Goal: Task Accomplishment & Management: Use online tool/utility

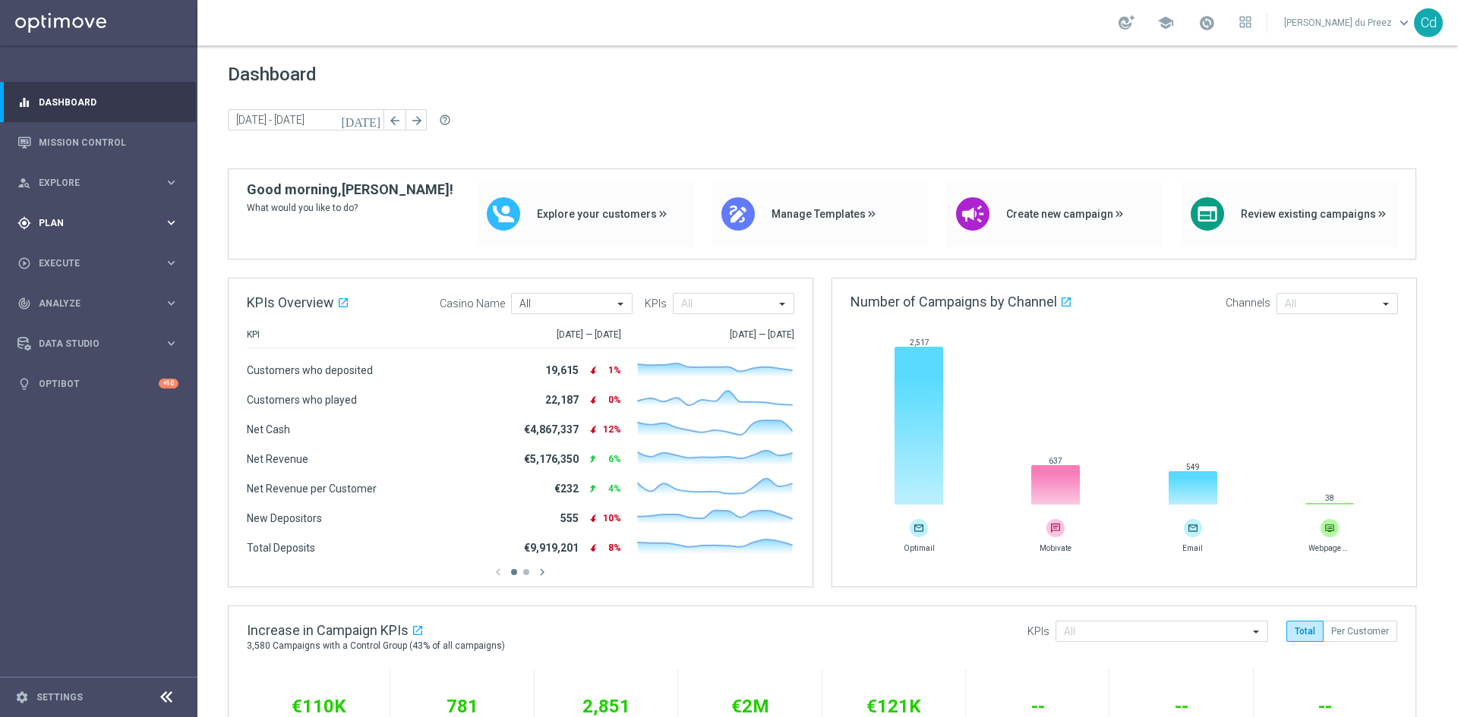
click at [50, 225] on span "Plan" at bounding box center [101, 223] width 125 height 9
drag, startPoint x: 71, startPoint y: 295, endPoint x: 87, endPoint y: 295, distance: 16.7
click at [71, 295] on span "Templates" at bounding box center [94, 299] width 109 height 9
click at [72, 321] on link "Optimail" at bounding box center [102, 323] width 111 height 12
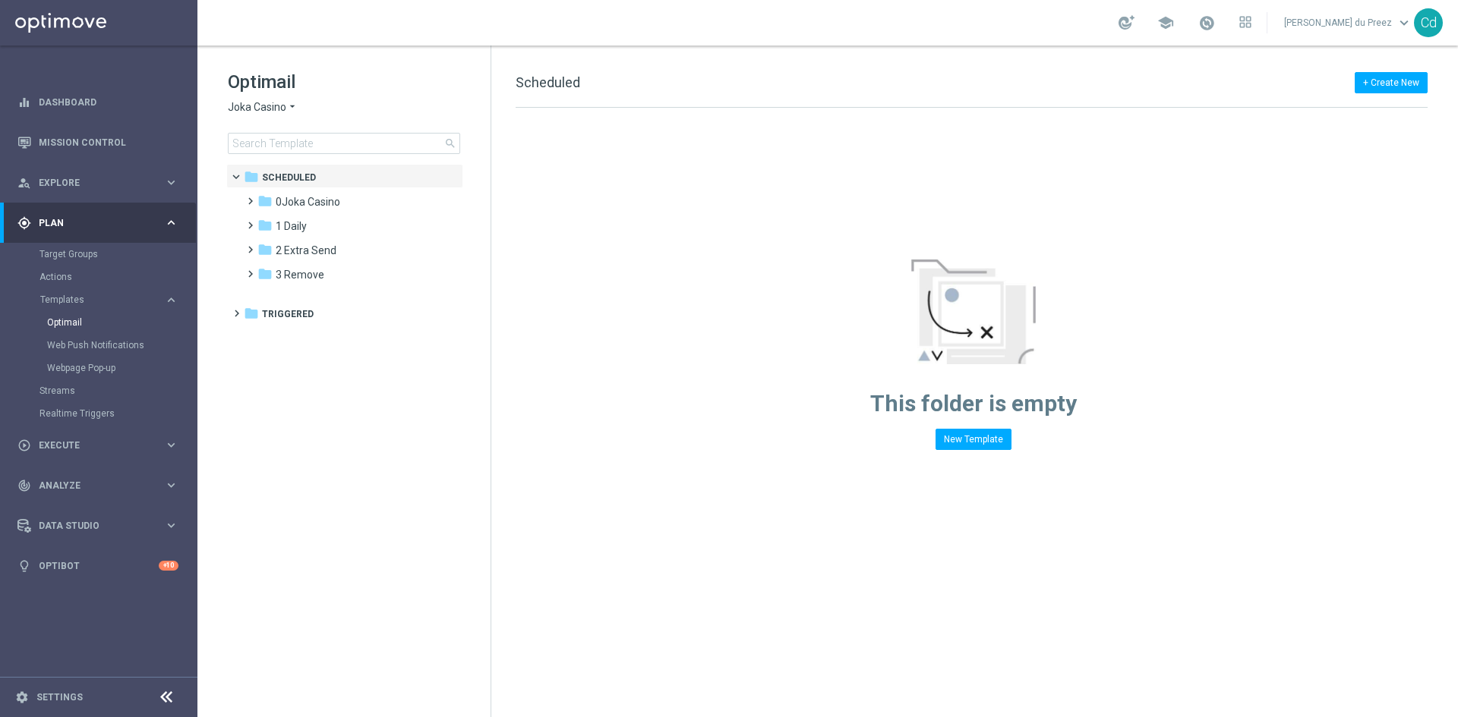
click at [267, 106] on span "Joka Casino" at bounding box center [257, 107] width 58 height 14
click at [0, 0] on span "Casino Joka" at bounding box center [0, 0] width 0 height 0
click at [250, 246] on span at bounding box center [247, 243] width 7 height 6
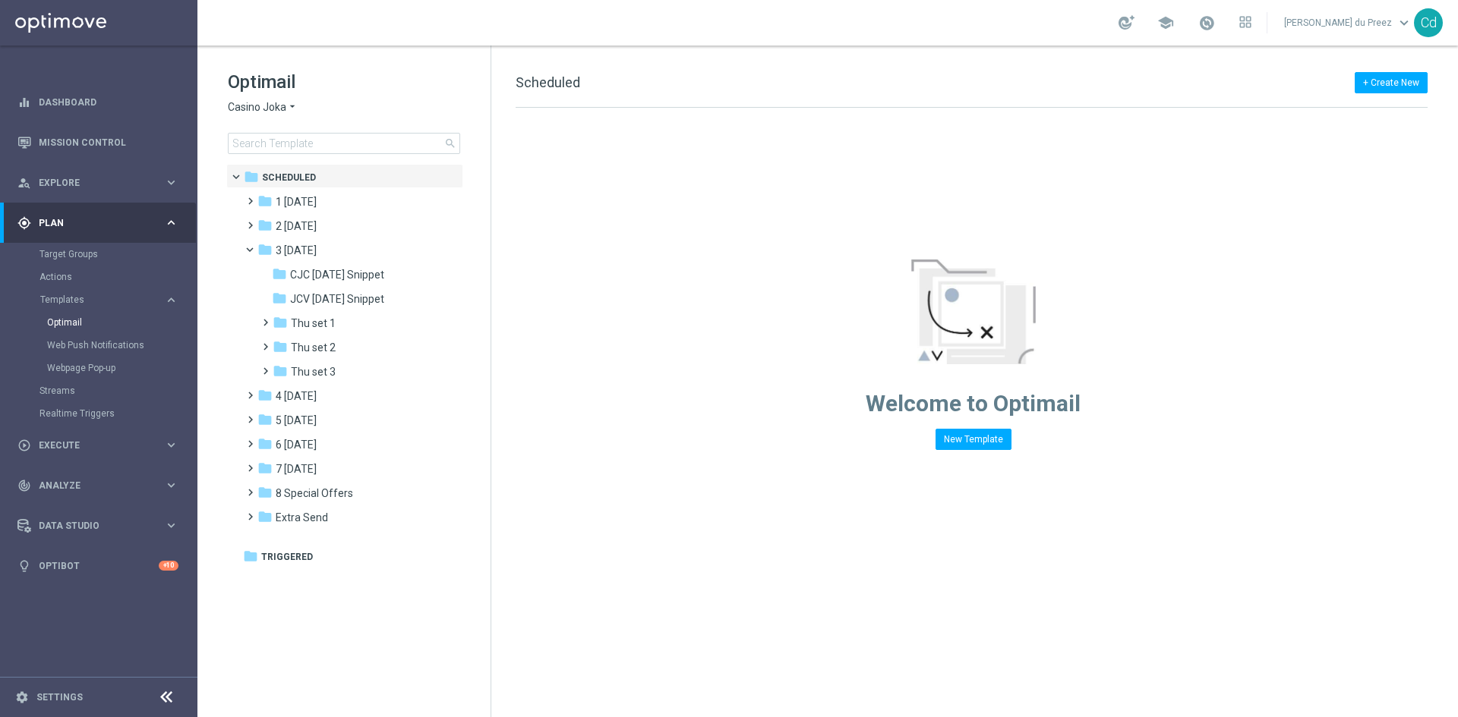
drag, startPoint x: 345, startPoint y: 274, endPoint x: 196, endPoint y: 279, distance: 149.7
click at [345, 274] on span "CJC [DATE] Snippet" at bounding box center [337, 275] width 94 height 14
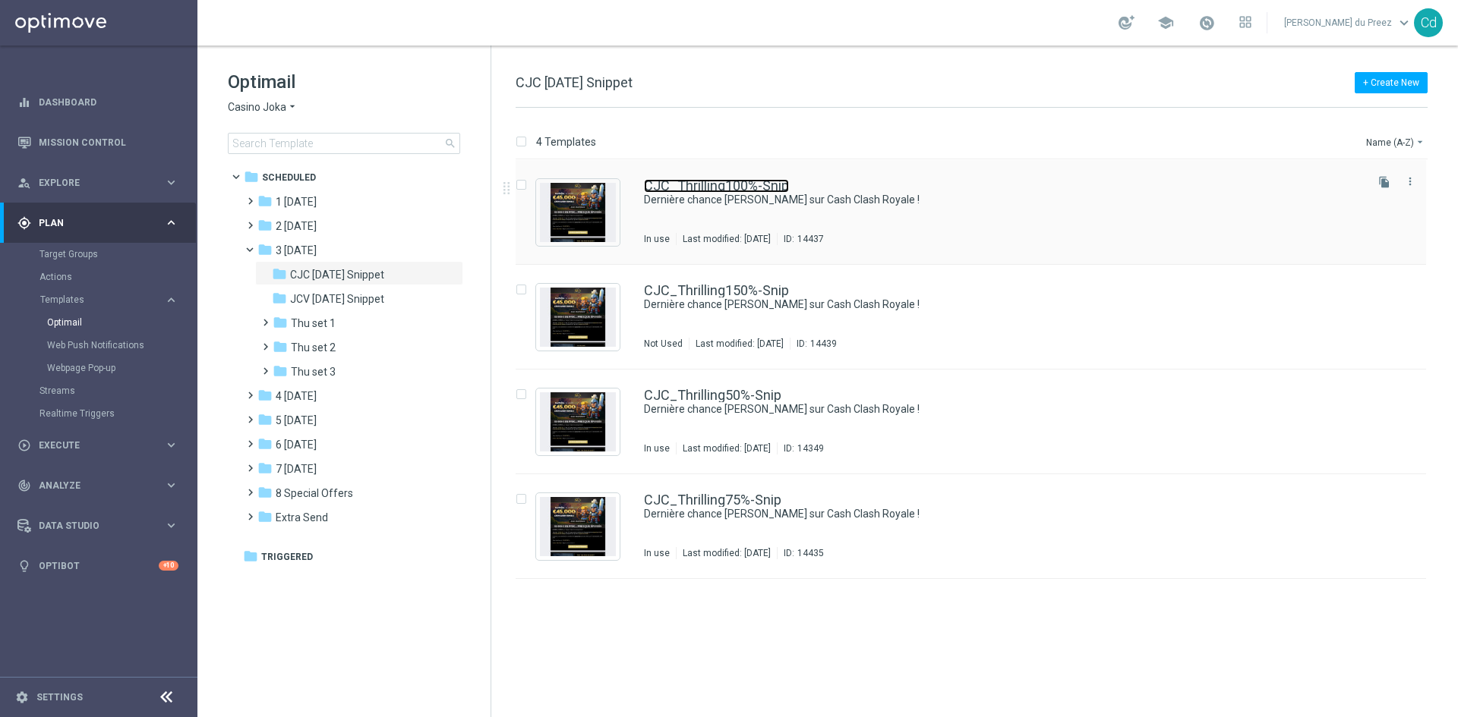
click at [717, 182] on link "CJC_Thrilling100%-Snip" at bounding box center [716, 186] width 145 height 14
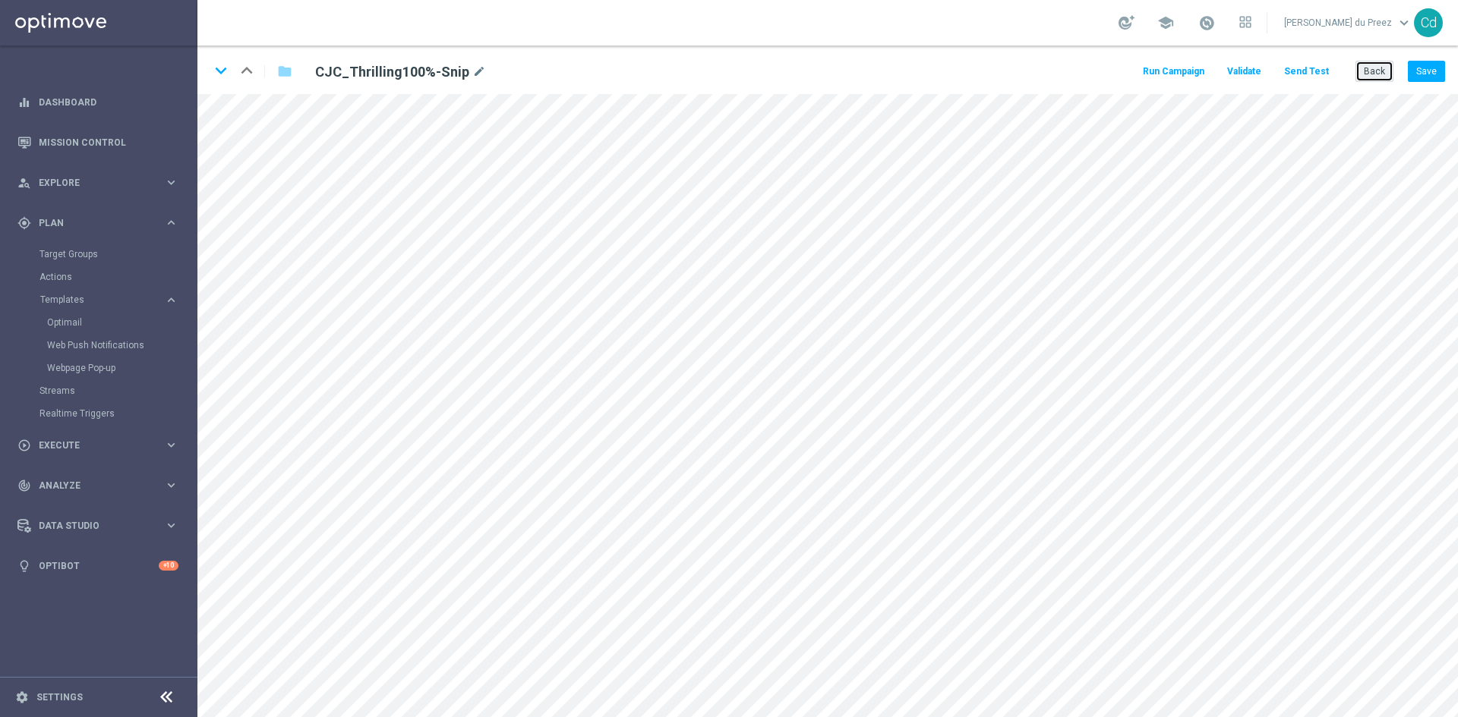
click at [1375, 69] on button "Back" at bounding box center [1374, 71] width 38 height 21
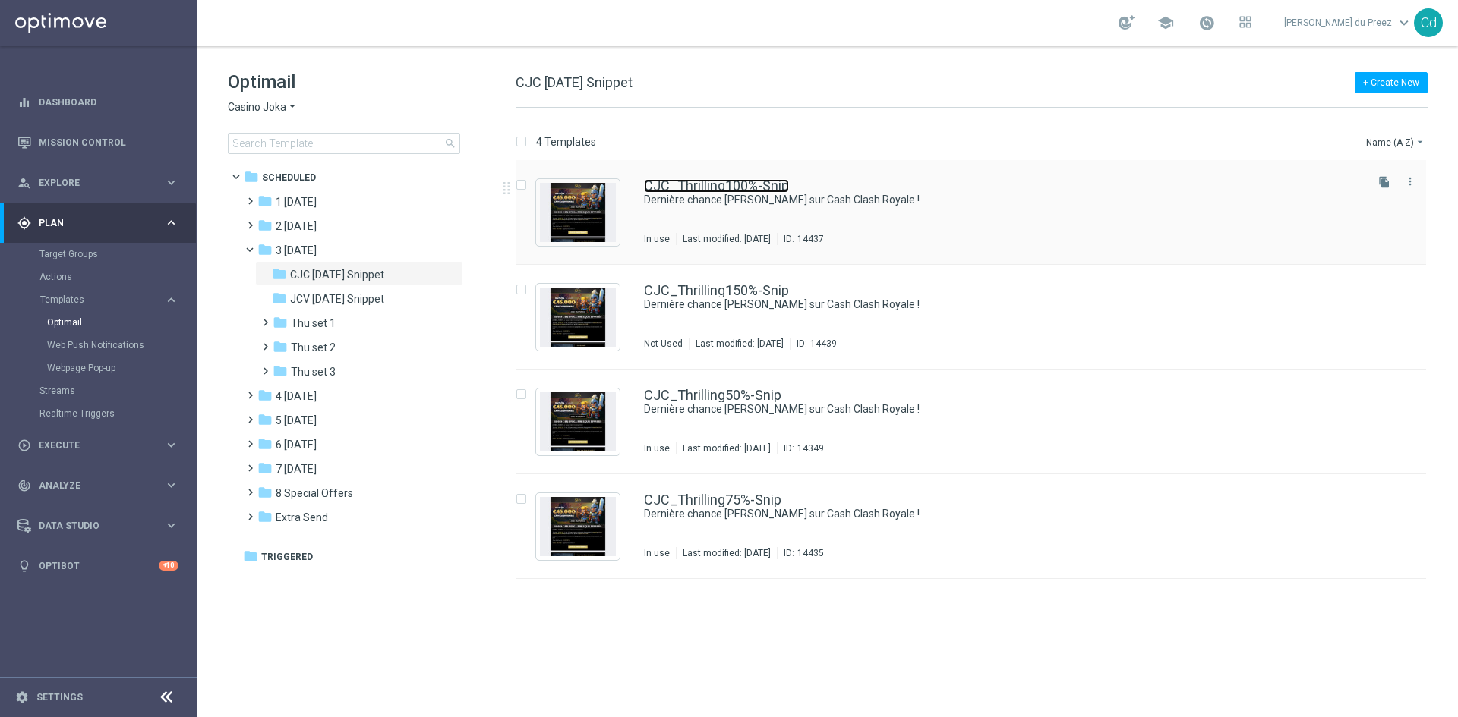
click at [736, 185] on link "CJC_Thrilling100%-Snip" at bounding box center [716, 186] width 145 height 14
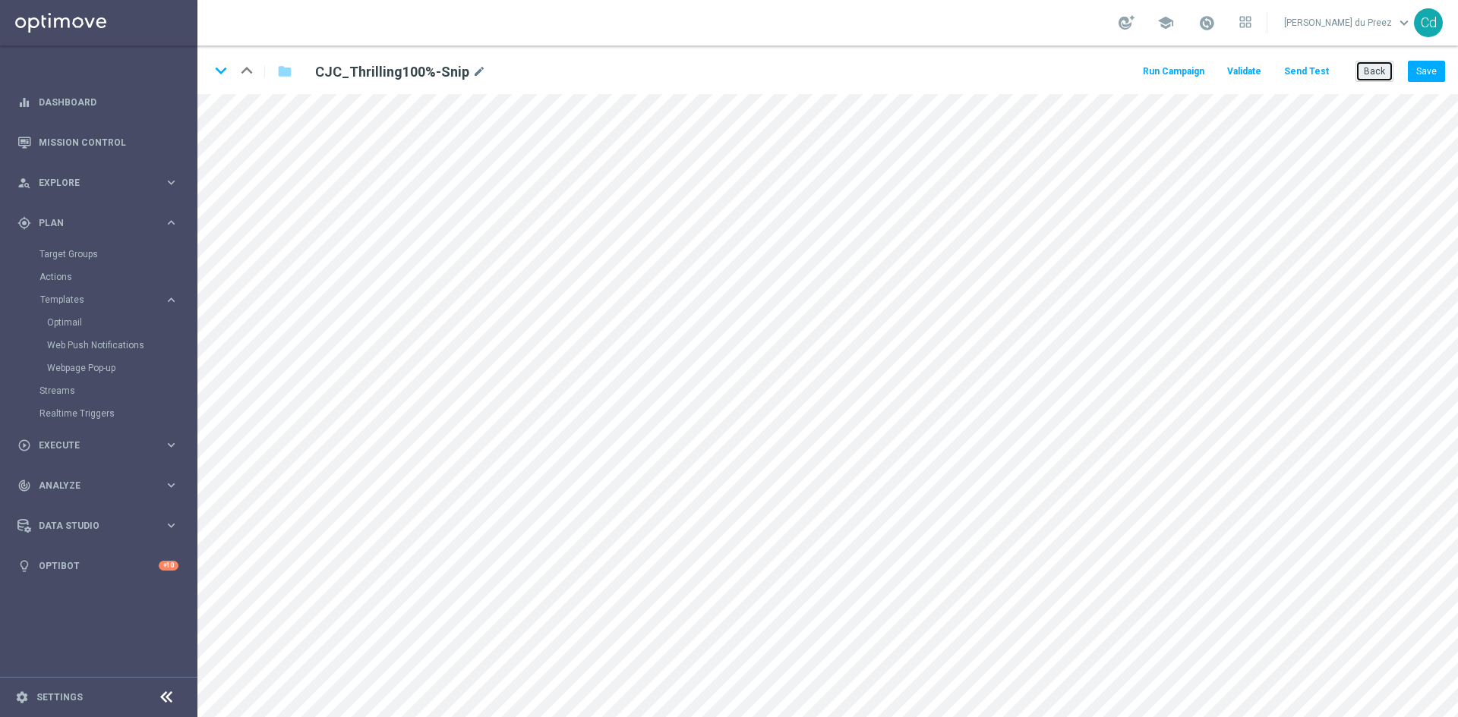
click at [1373, 77] on button "Back" at bounding box center [1374, 71] width 38 height 21
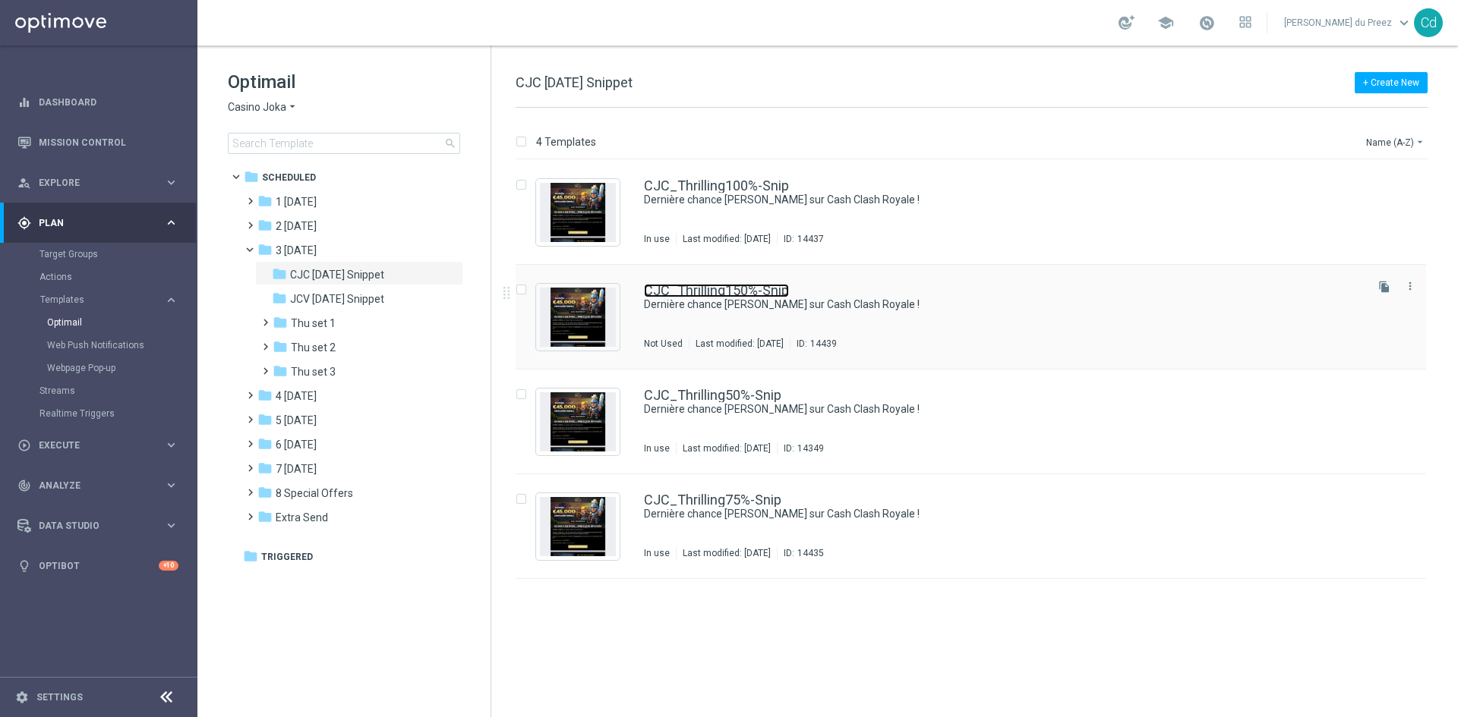
click at [761, 284] on link "CJC_Thrilling150%-Snip" at bounding box center [716, 291] width 145 height 14
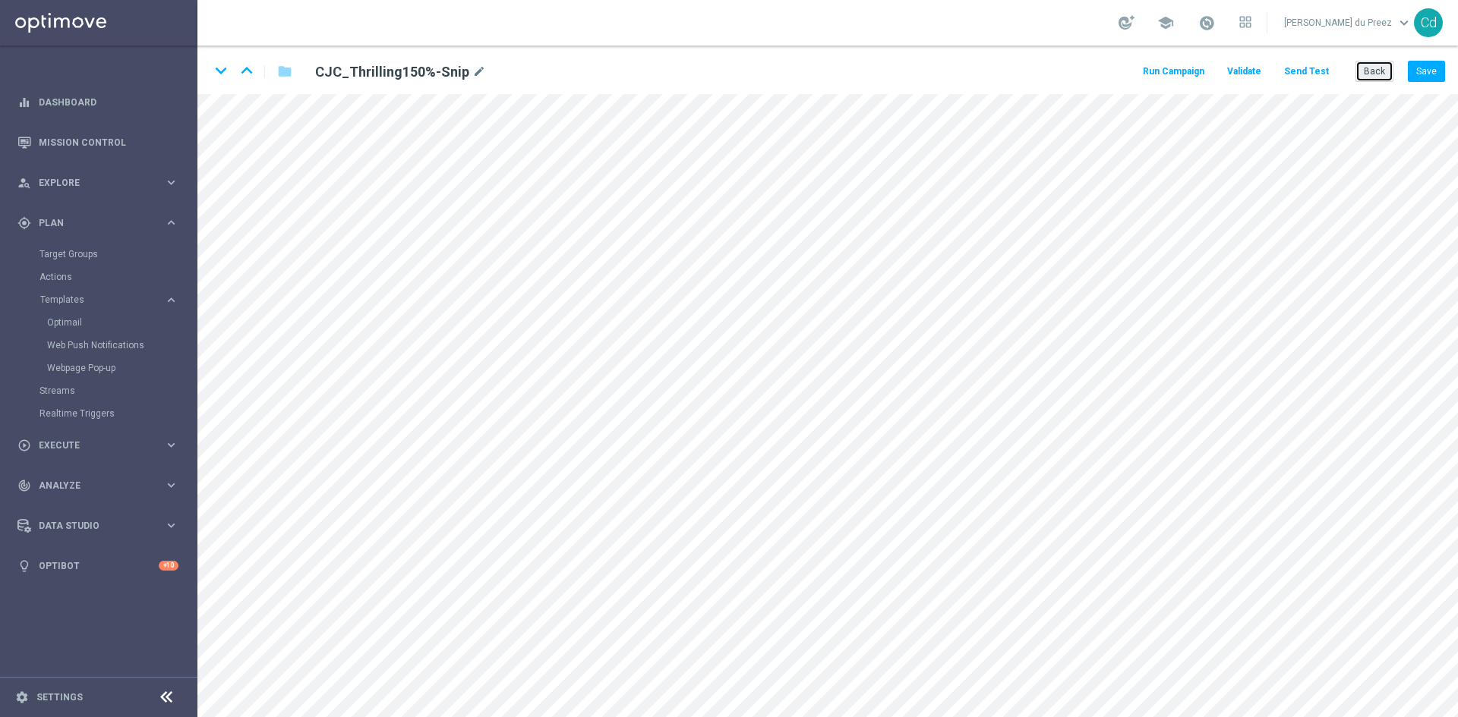
click at [1372, 71] on button "Back" at bounding box center [1374, 71] width 38 height 21
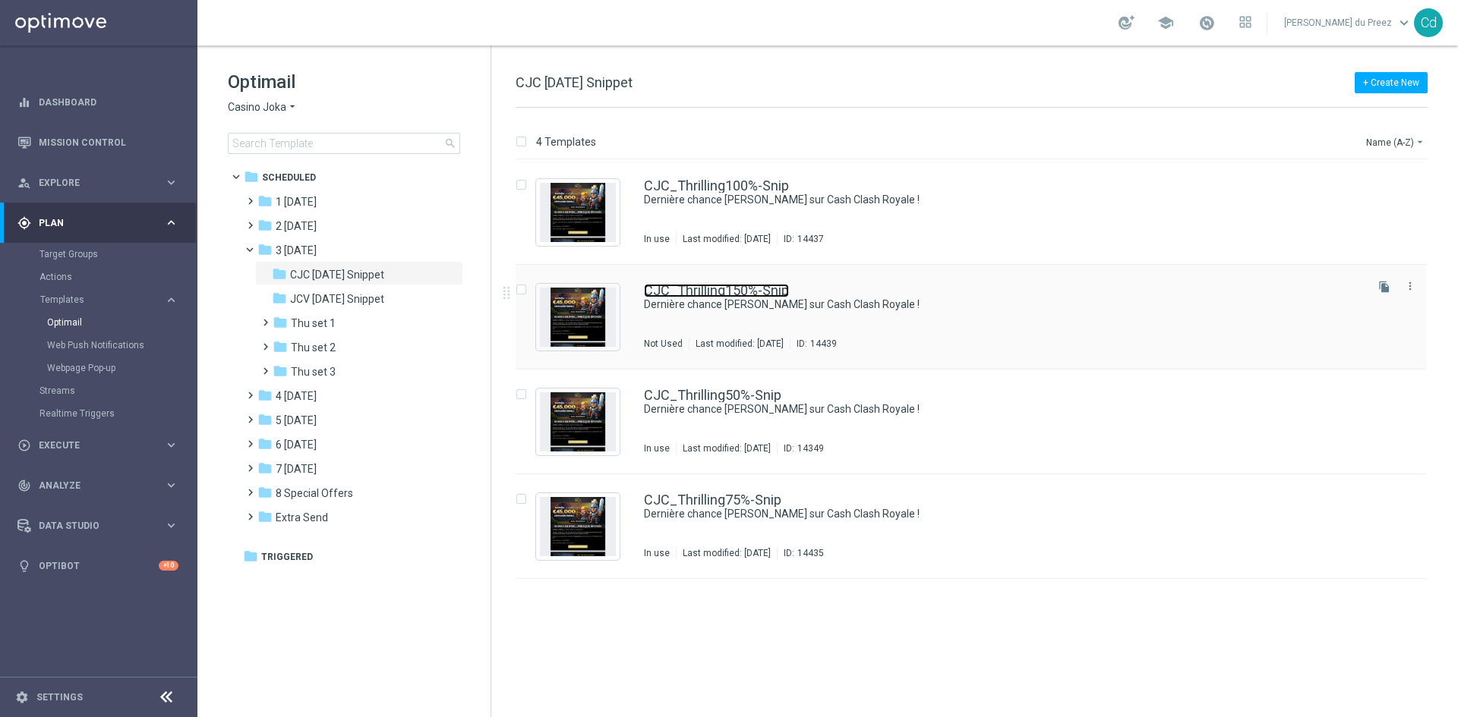
click at [730, 292] on link "CJC_Thrilling150%-Snip" at bounding box center [716, 291] width 145 height 14
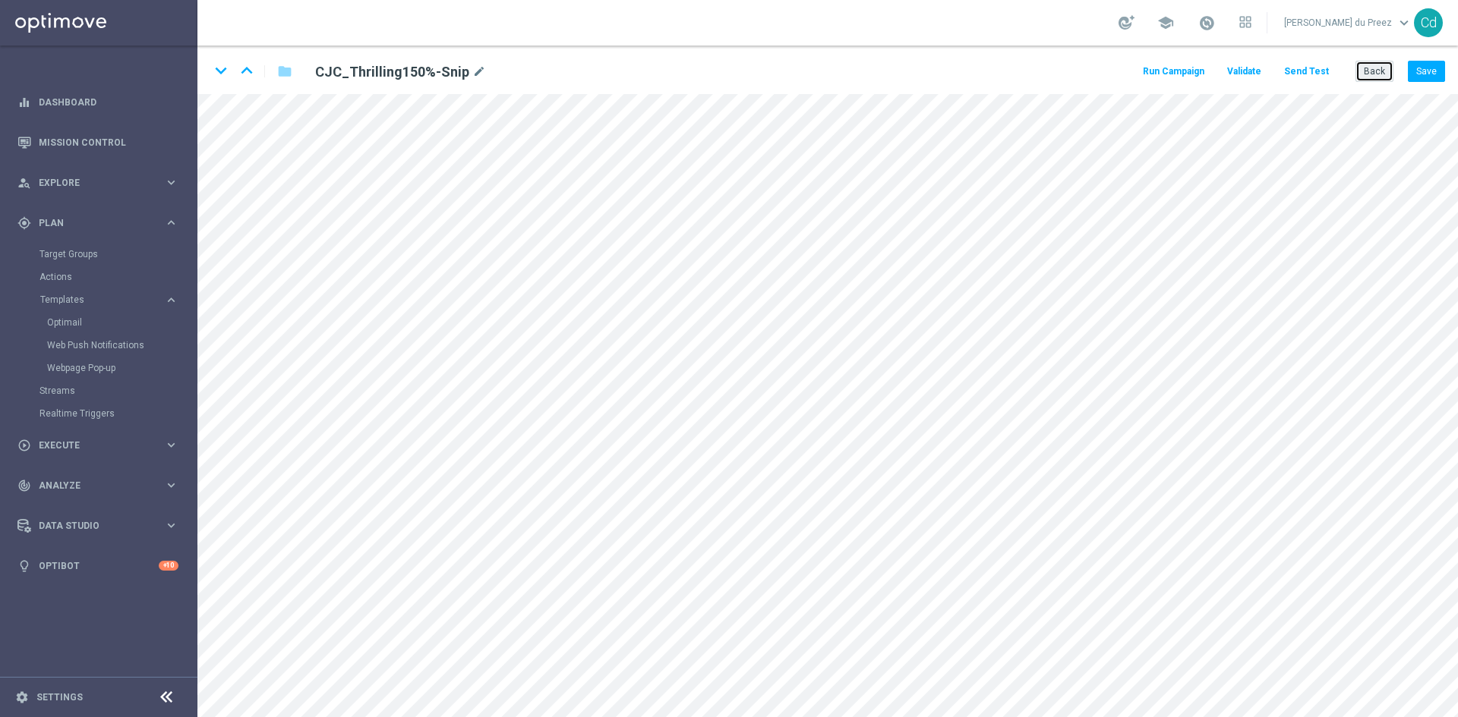
click at [1376, 71] on button "Back" at bounding box center [1374, 71] width 38 height 21
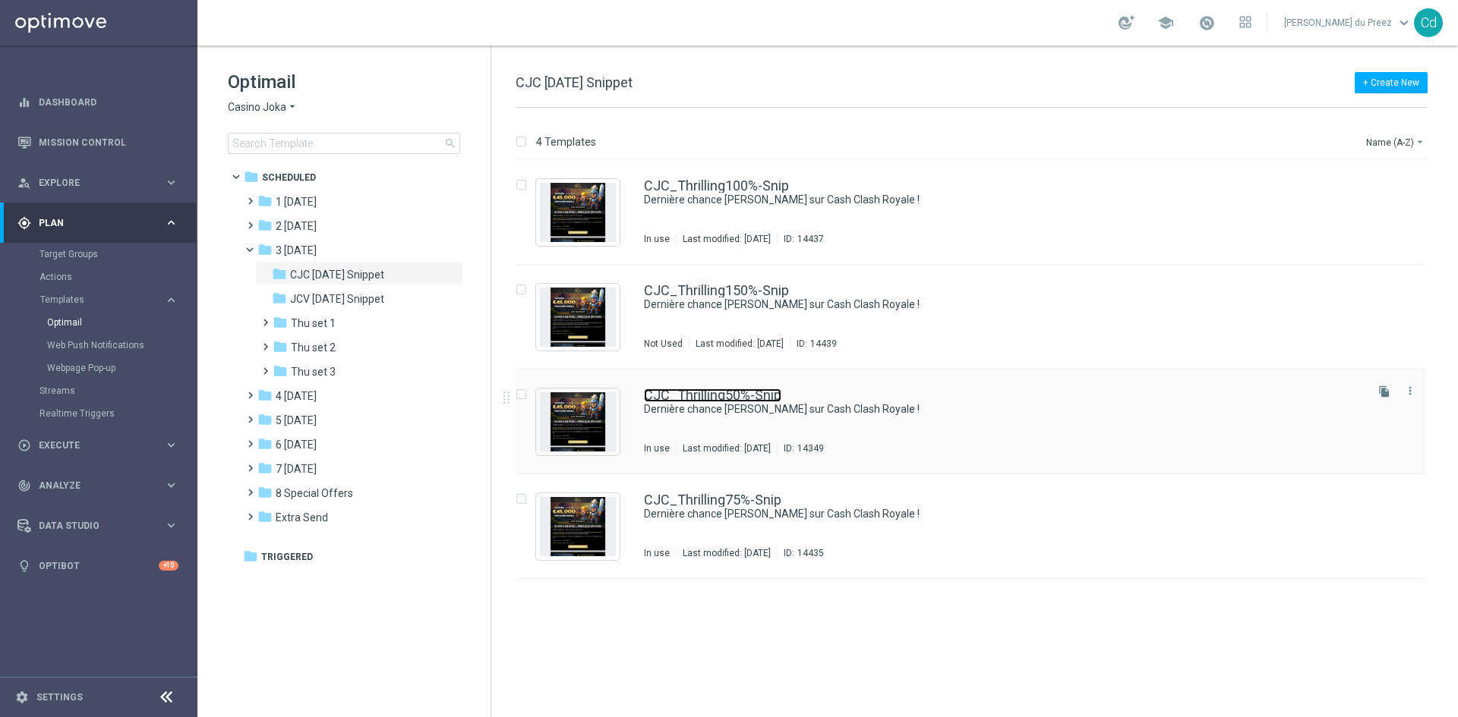
click at [752, 389] on link "CJC_Thrilling50%-Snip" at bounding box center [712, 396] width 137 height 14
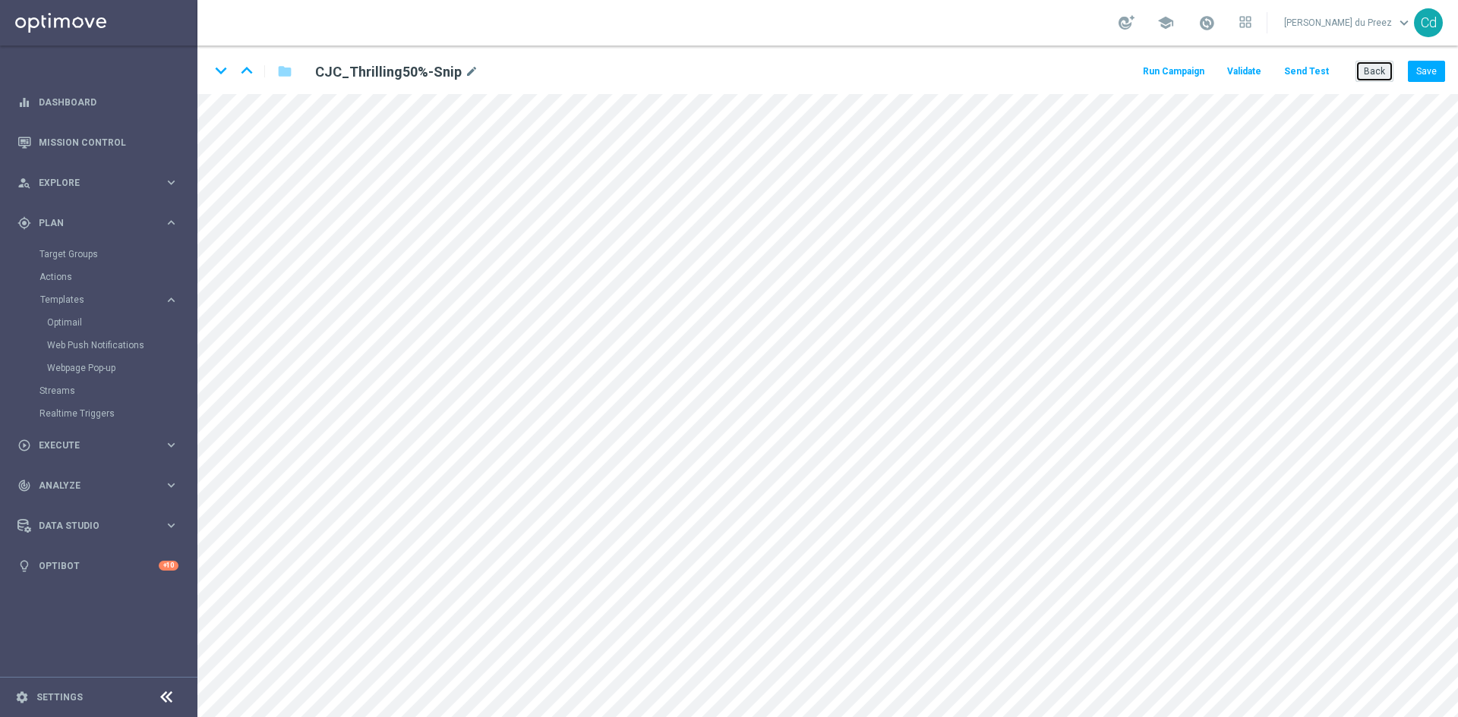
click at [1372, 78] on button "Back" at bounding box center [1374, 71] width 38 height 21
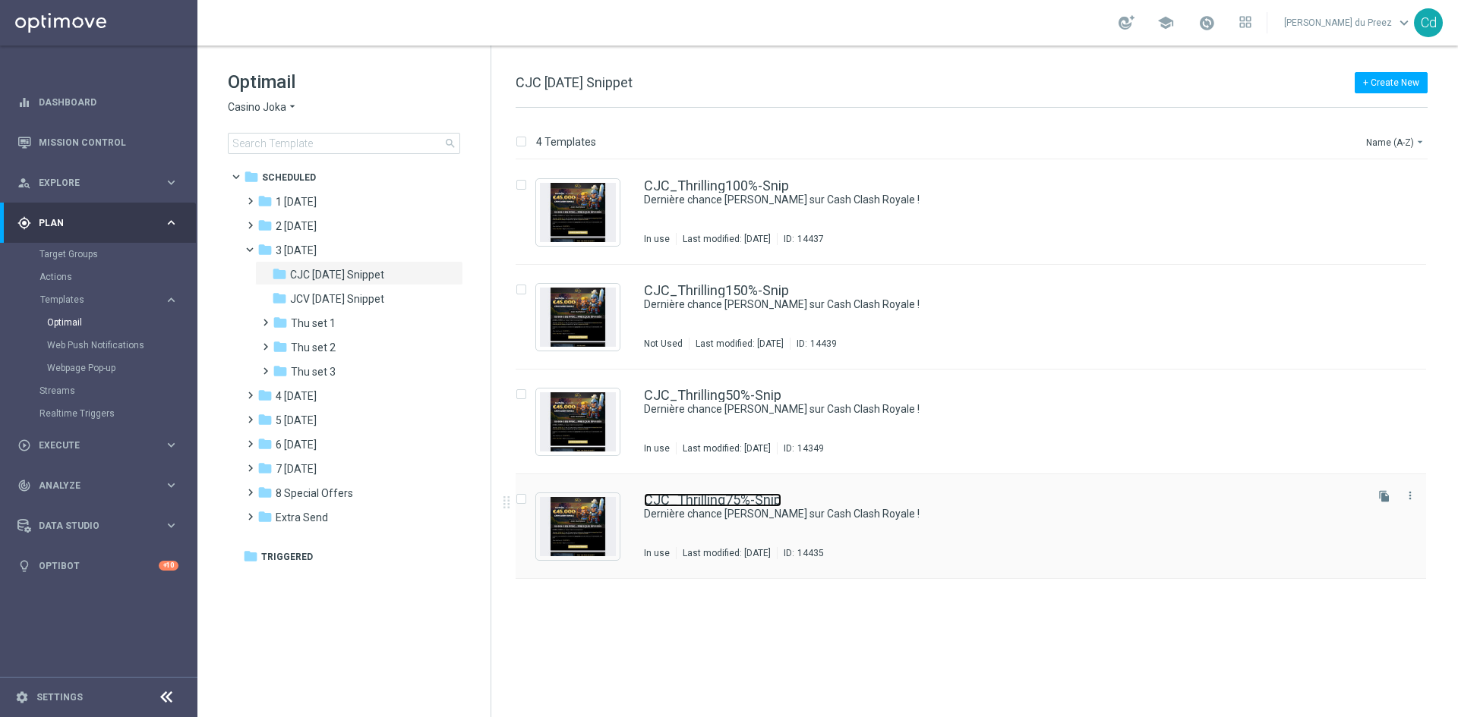
click at [739, 503] on link "CJC_Thrilling75%-Snip" at bounding box center [712, 500] width 137 height 14
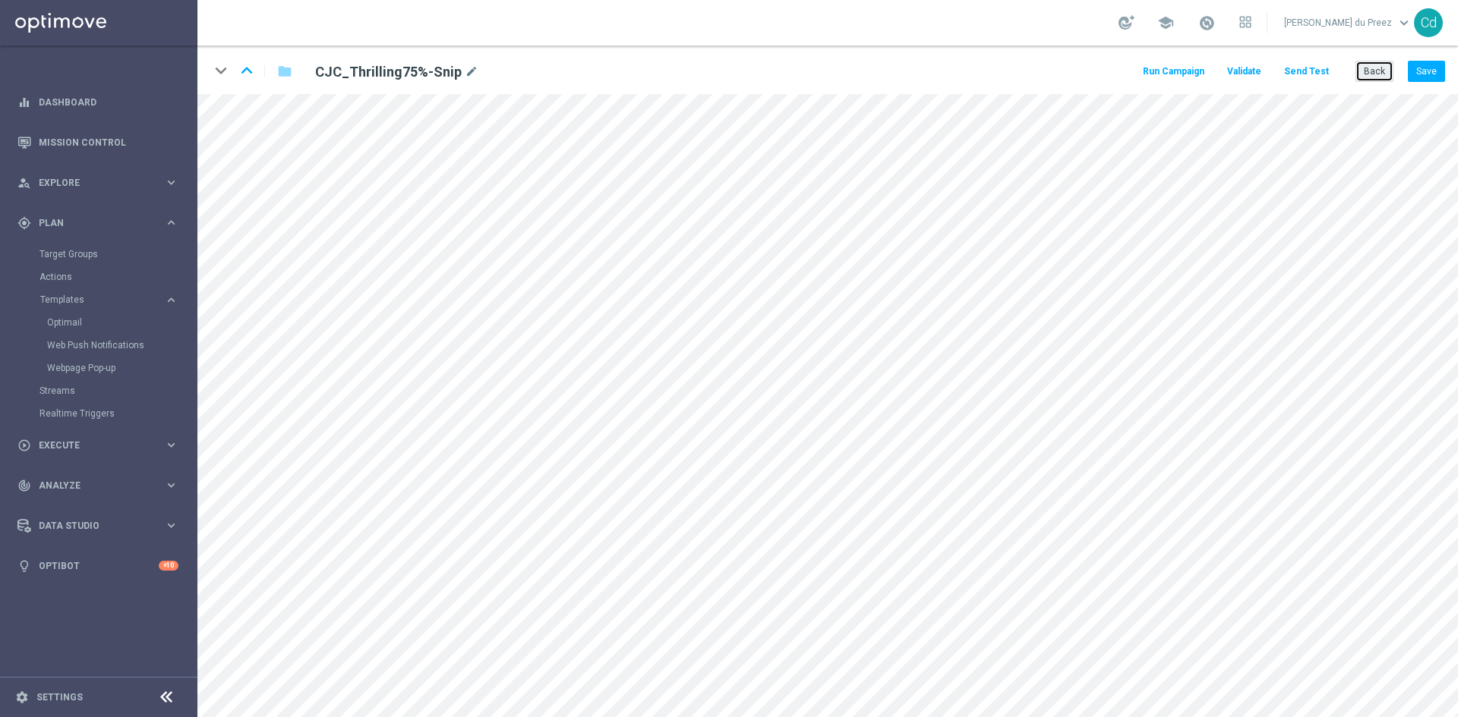
drag, startPoint x: 1376, startPoint y: 65, endPoint x: 960, endPoint y: 1, distance: 420.3
click at [1375, 65] on button "Back" at bounding box center [1374, 71] width 38 height 21
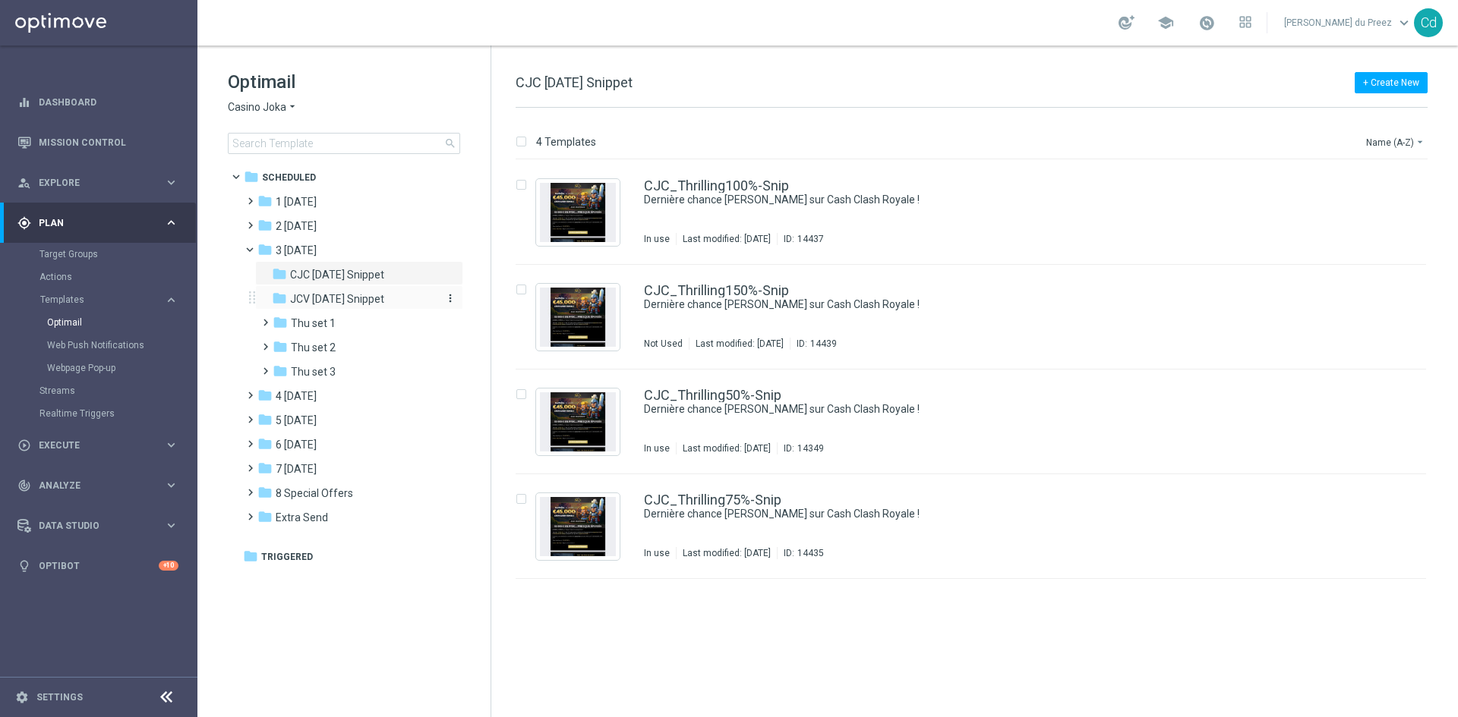
click at [373, 295] on span "JCV [DATE] Snippet" at bounding box center [337, 299] width 94 height 14
click at [763, 188] on link "JCV_Thrilling100%-Snip" at bounding box center [716, 186] width 144 height 14
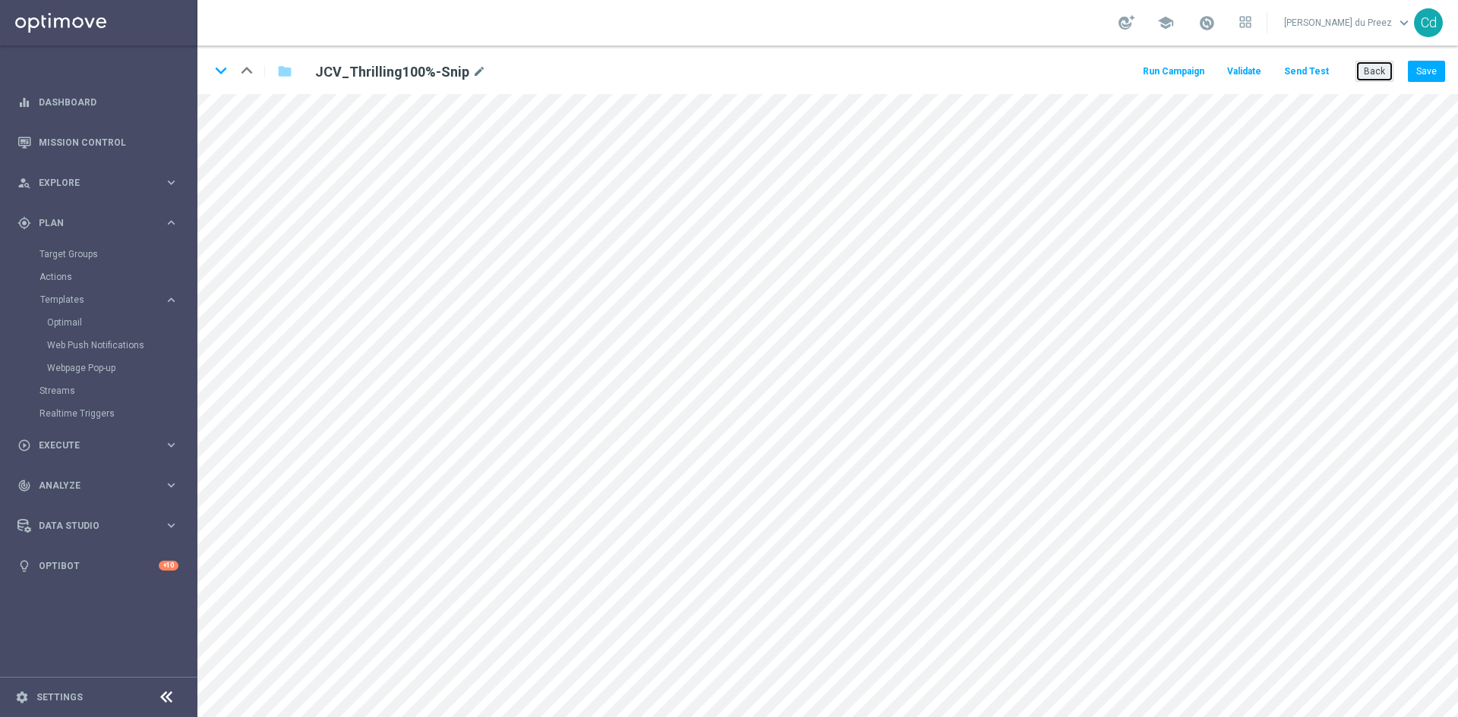
click at [1376, 74] on button "Back" at bounding box center [1374, 71] width 38 height 21
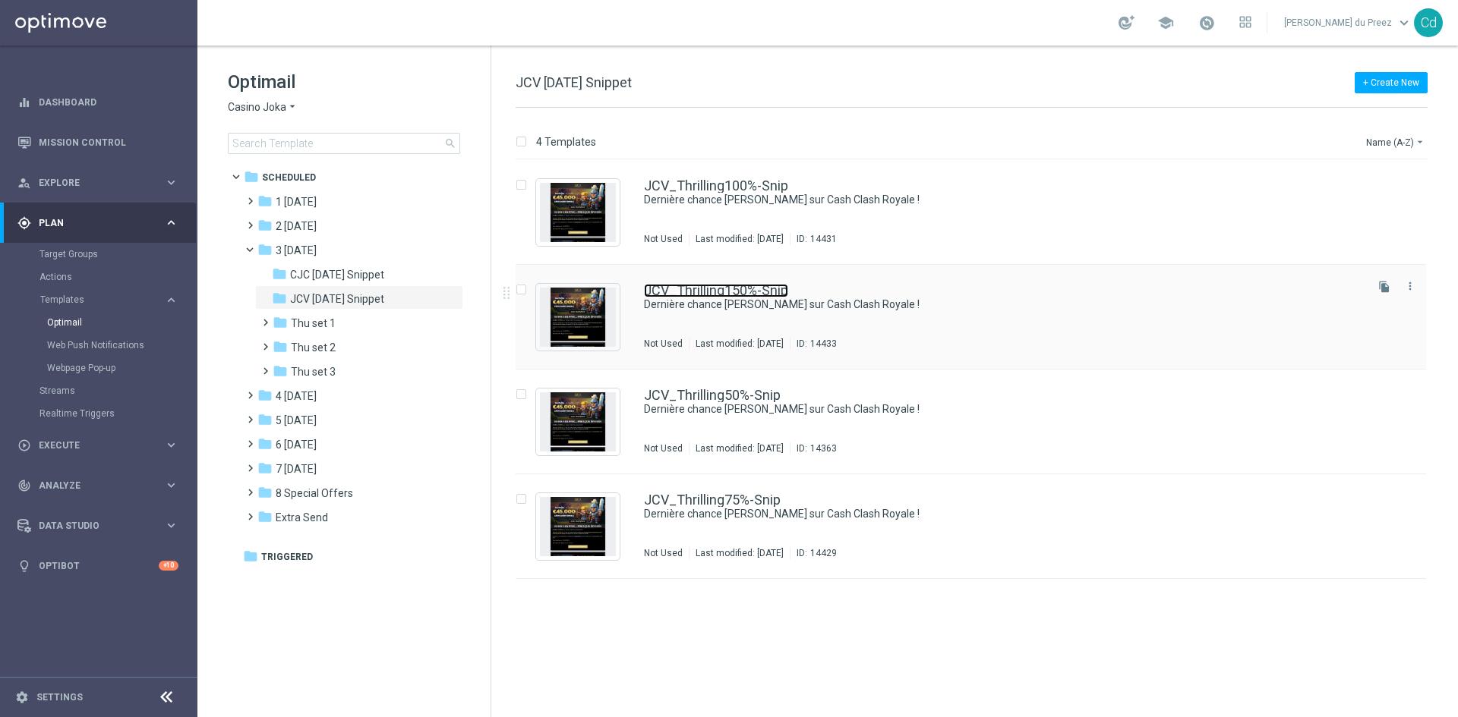
click at [761, 284] on link "JCV_Thrilling150%-Snip" at bounding box center [716, 291] width 144 height 14
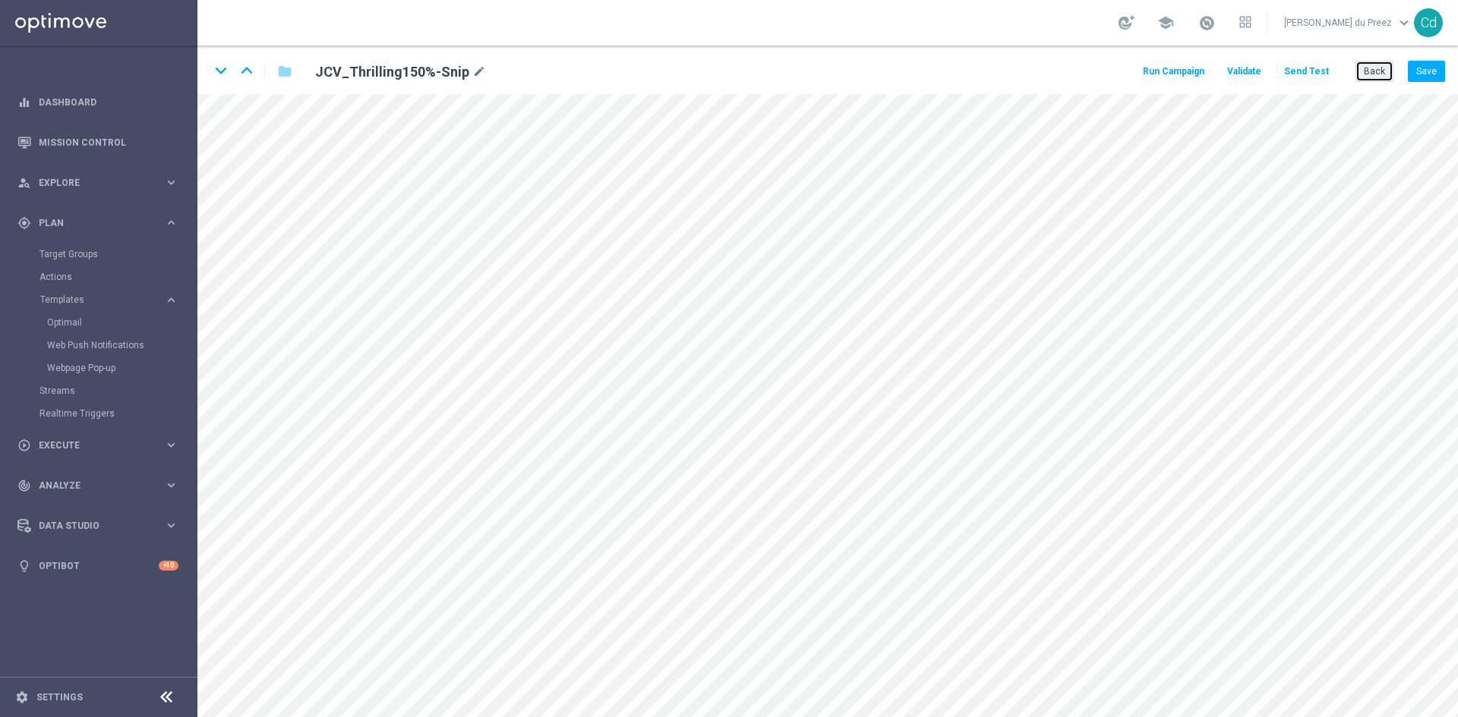
click at [1360, 73] on button "Back" at bounding box center [1374, 71] width 38 height 21
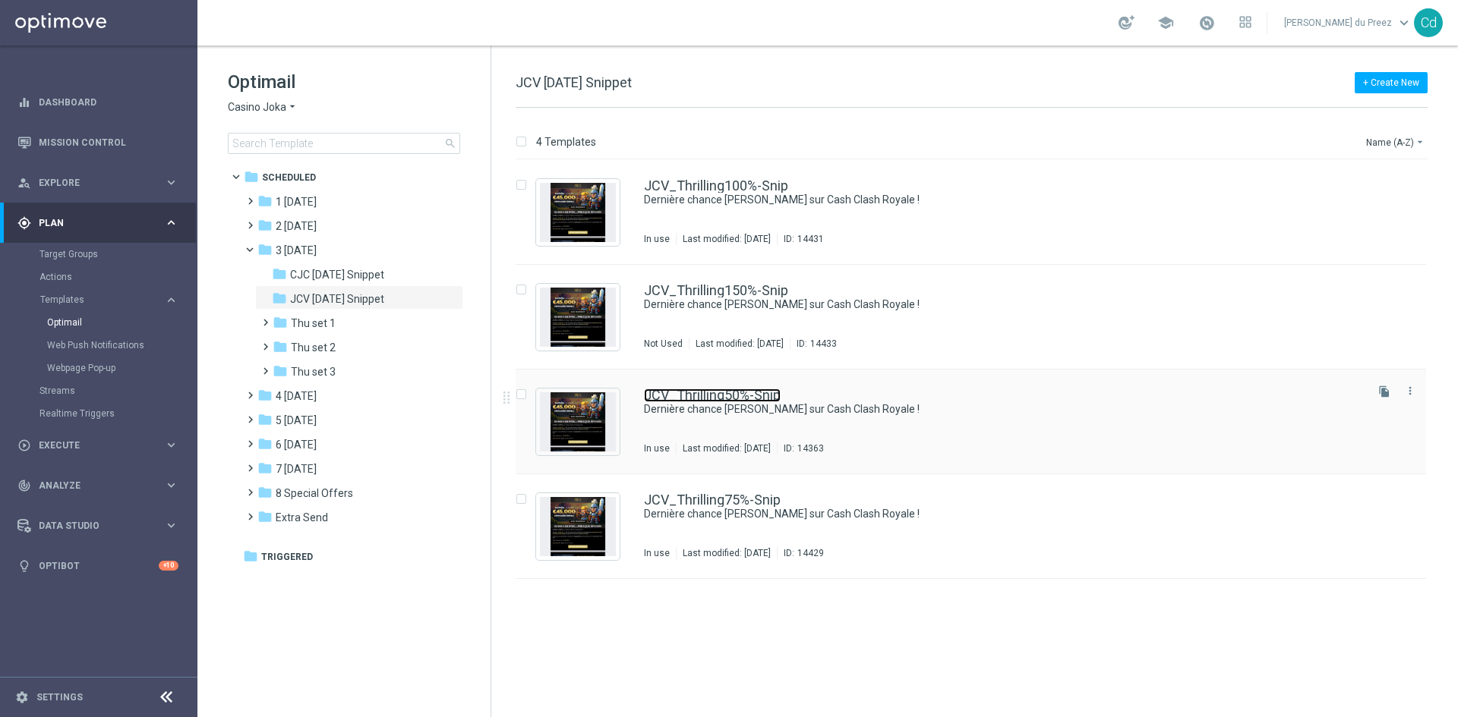
click at [745, 390] on link "JCV_Thrilling50%-Snip" at bounding box center [712, 396] width 137 height 14
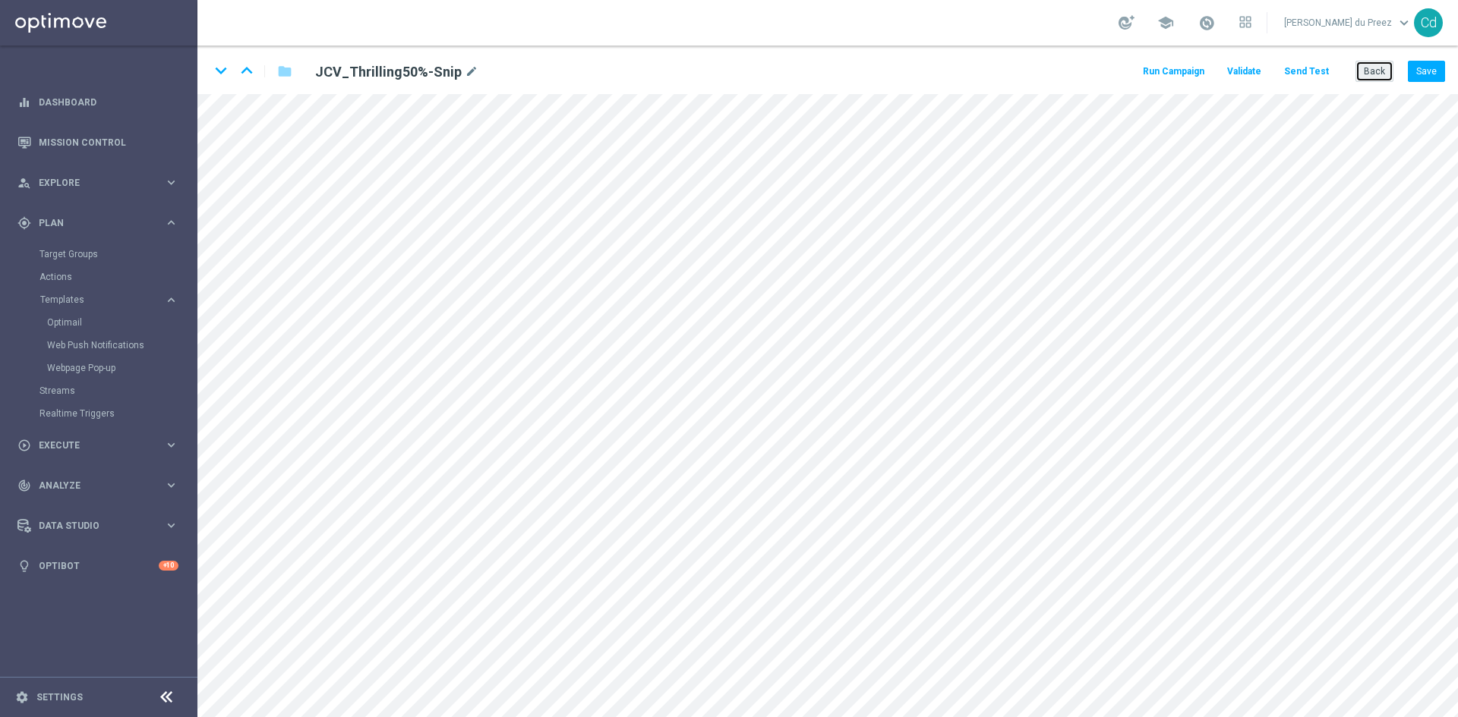
click at [1379, 71] on button "Back" at bounding box center [1374, 71] width 38 height 21
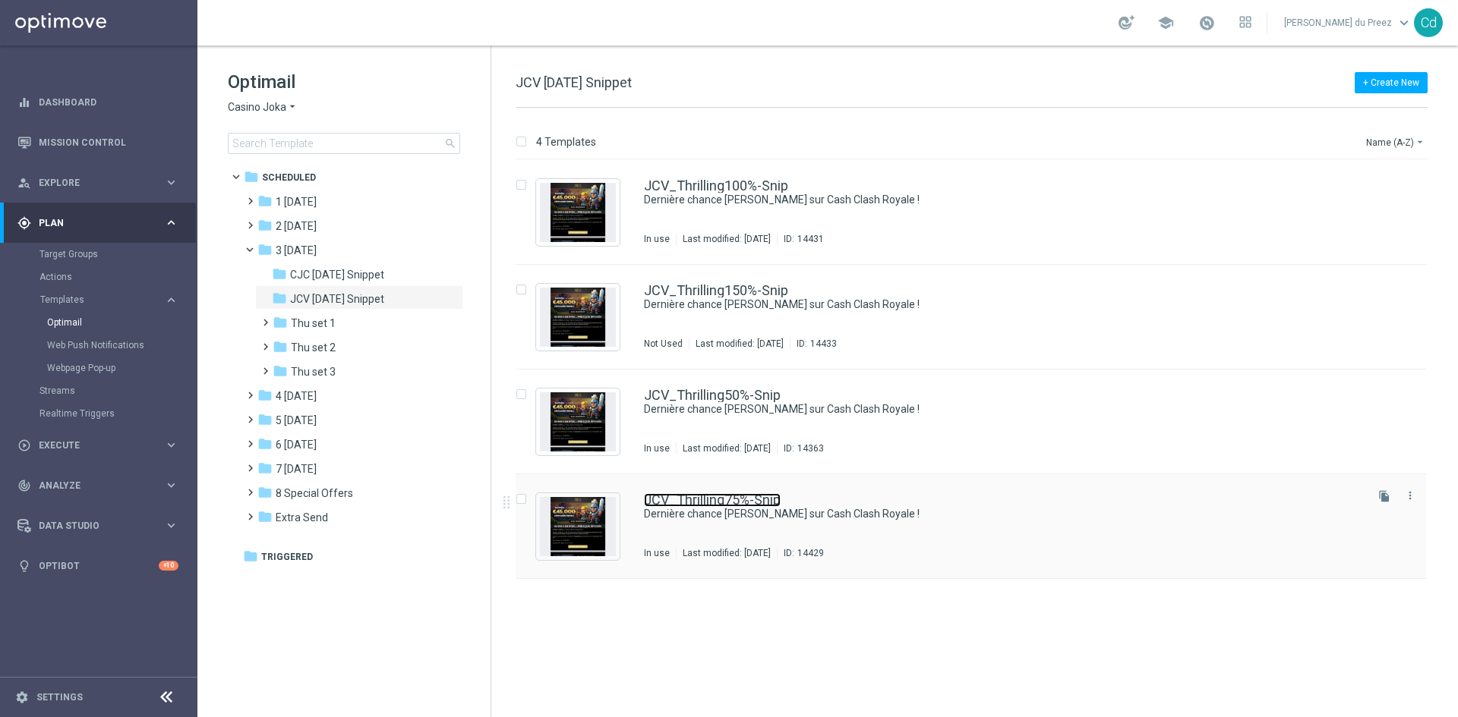
click at [759, 498] on link "JCV_Thrilling75%-Snip" at bounding box center [712, 500] width 137 height 14
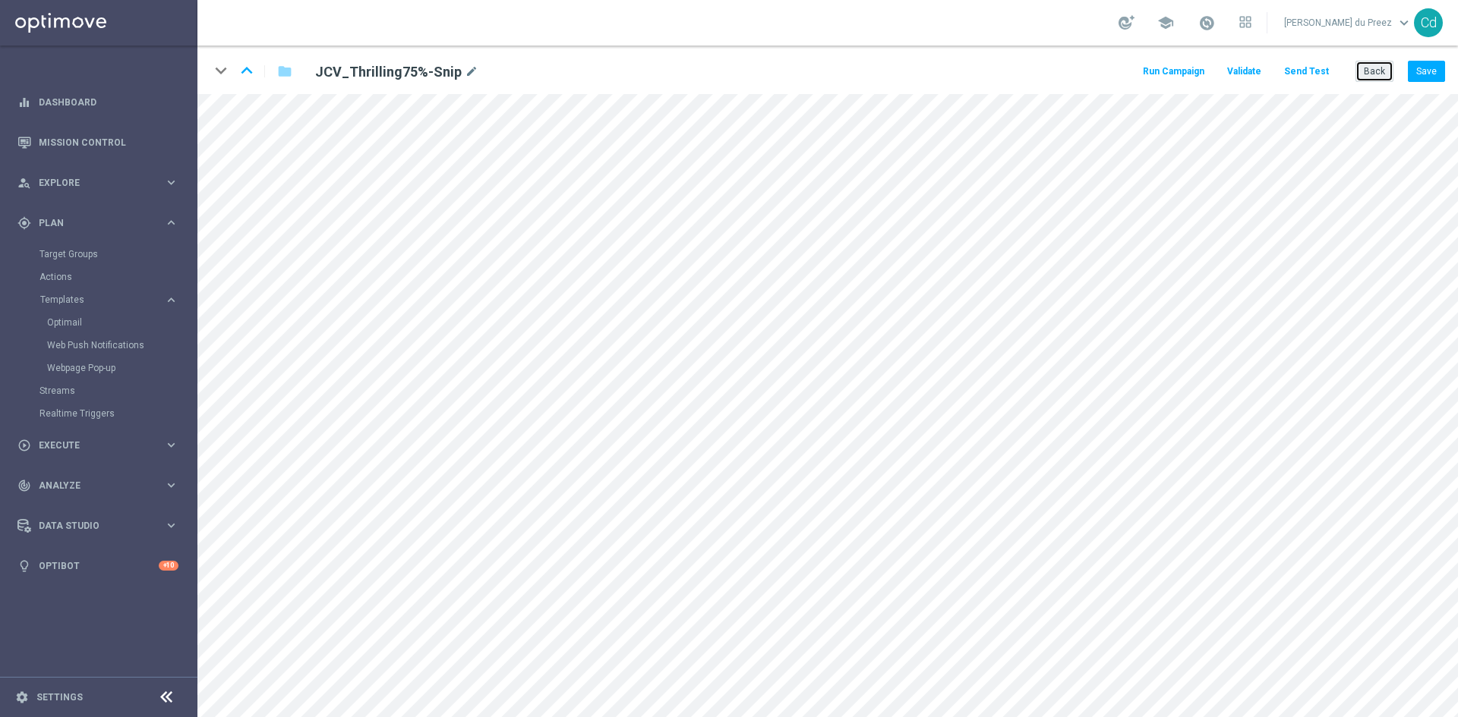
click at [1376, 75] on button "Back" at bounding box center [1374, 71] width 38 height 21
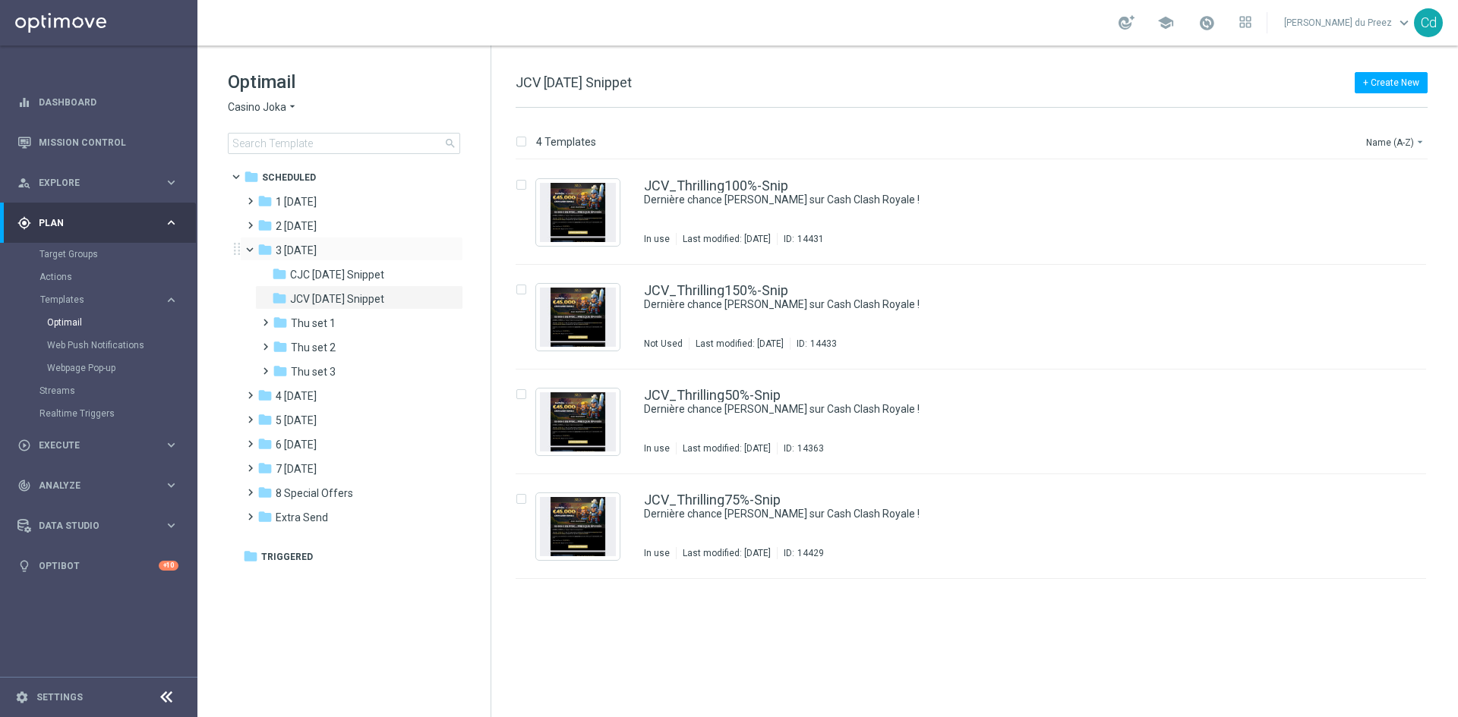
click at [254, 250] on span at bounding box center [257, 246] width 6 height 7
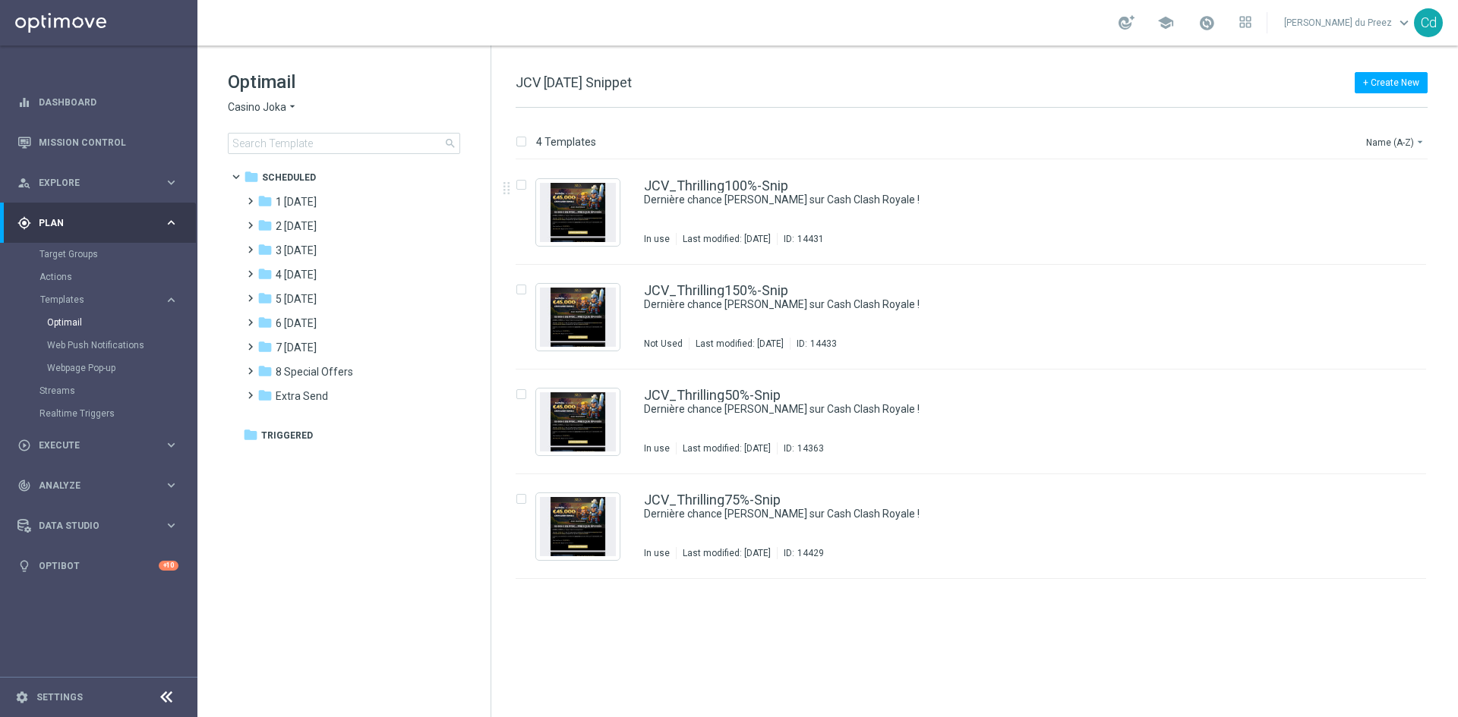
click at [252, 104] on span "Casino Joka" at bounding box center [257, 107] width 58 height 14
click at [0, 0] on span "Le Roi [PERSON_NAME]" at bounding box center [0, 0] width 0 height 0
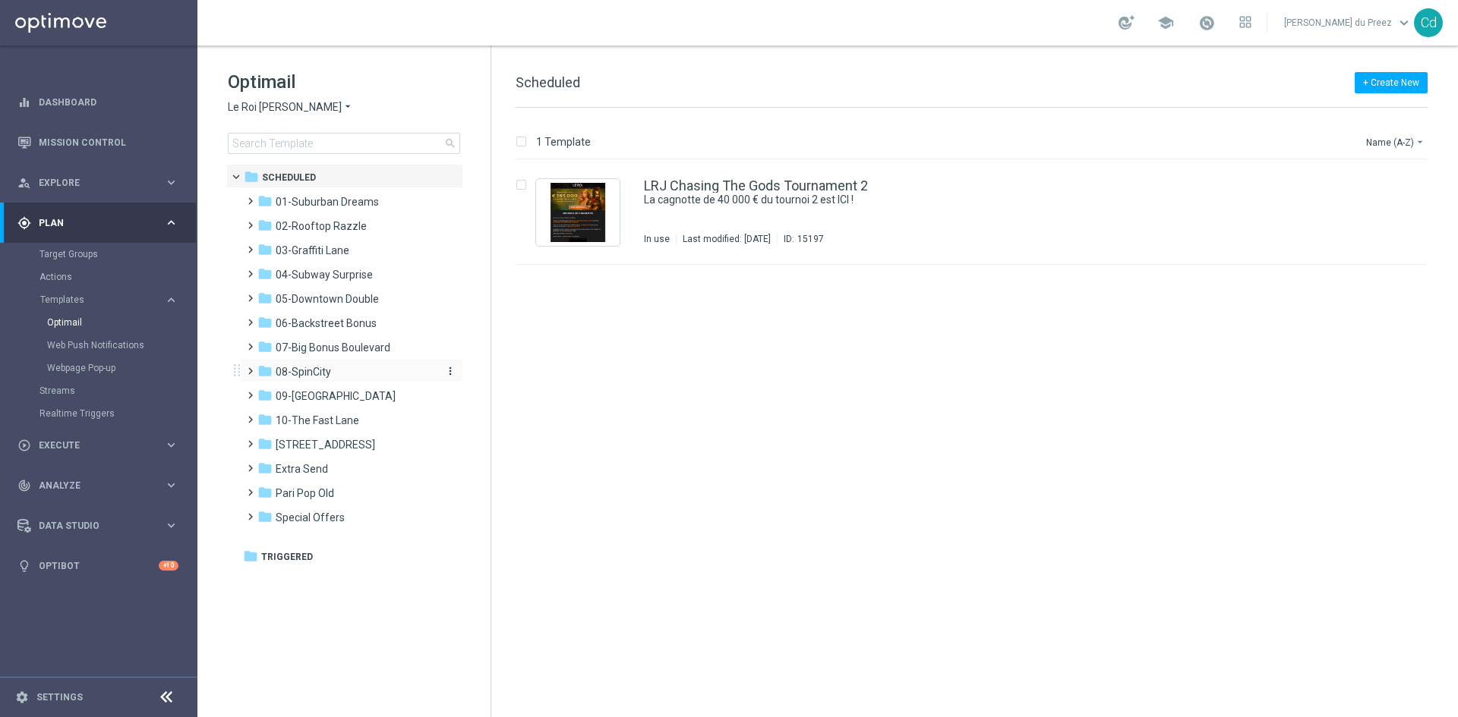
click at [307, 374] on span "08-SpinCity" at bounding box center [303, 372] width 55 height 14
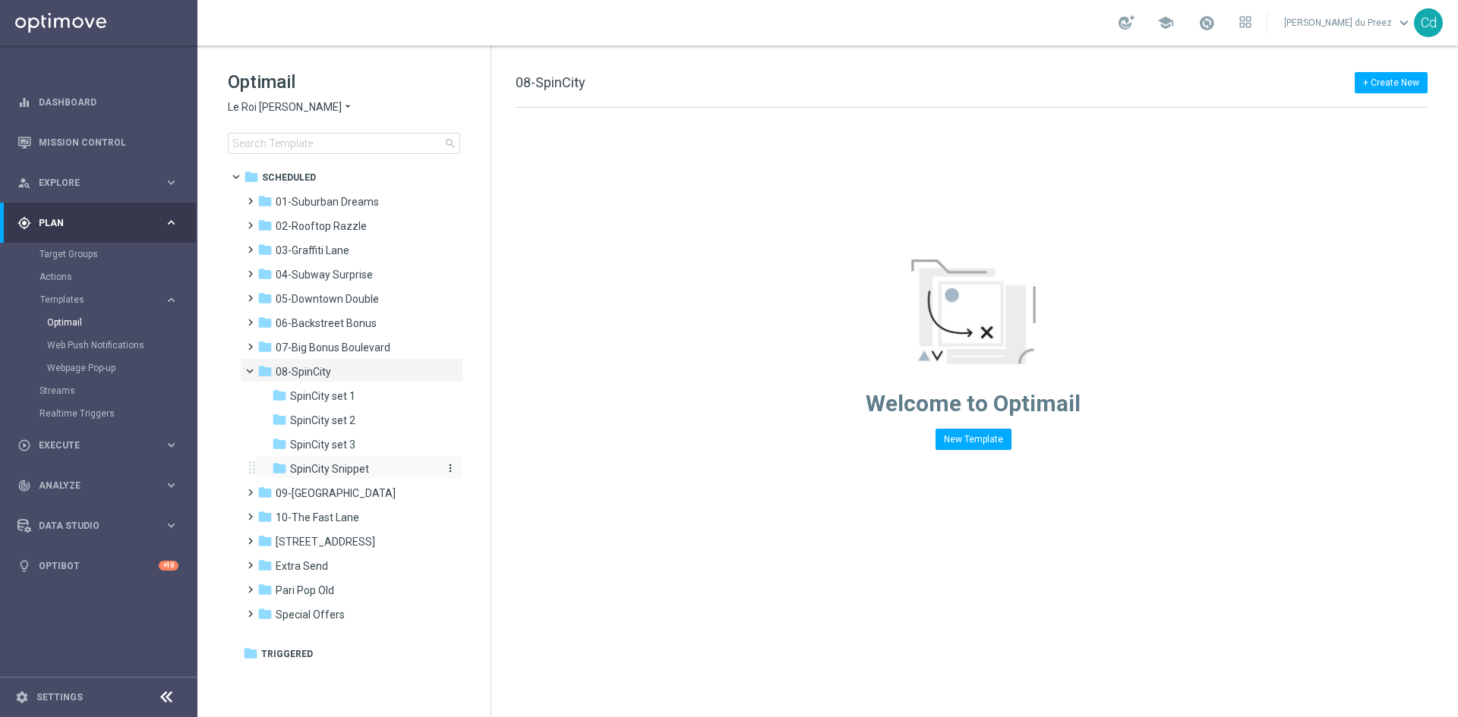
click at [362, 465] on span "SpinCity Snippet" at bounding box center [329, 469] width 79 height 14
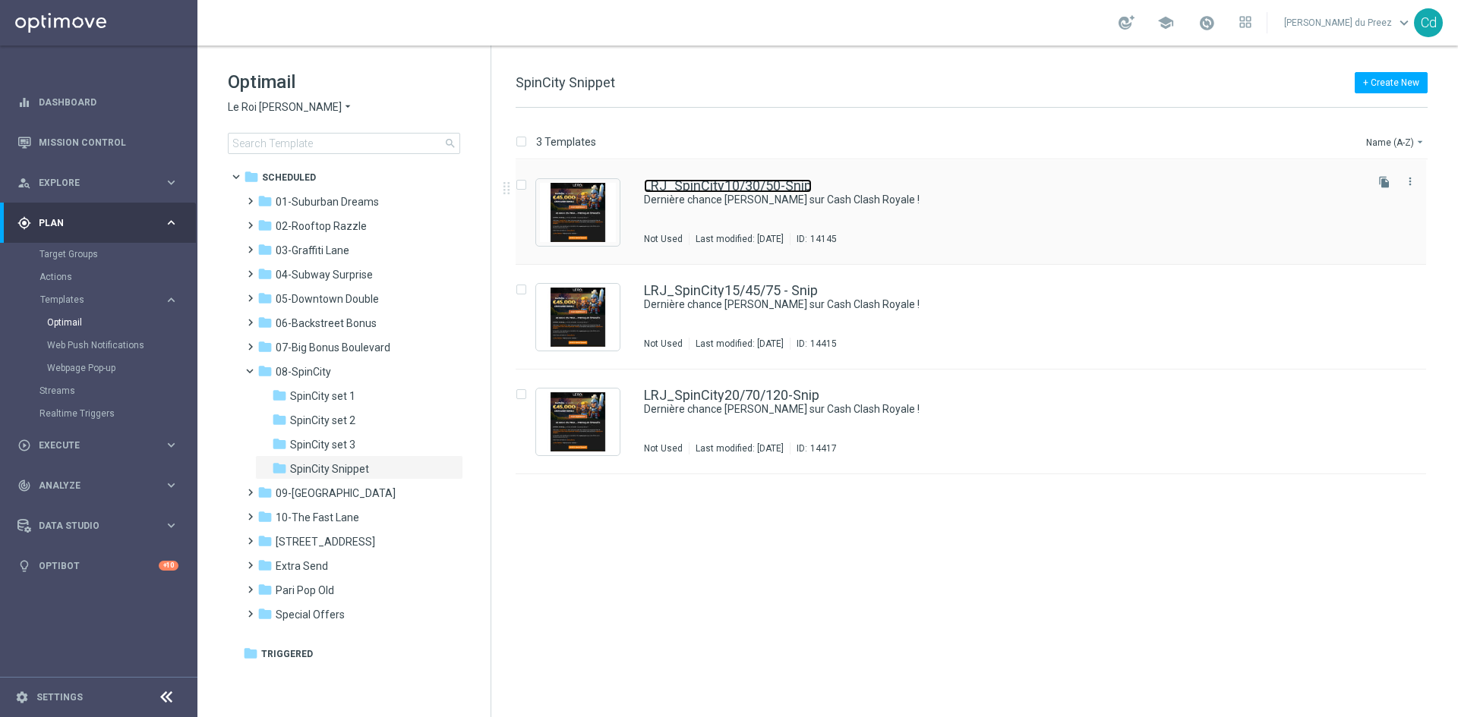
click at [768, 186] on link "LRJ_SpinCity10/30/50-Snip" at bounding box center [728, 186] width 168 height 14
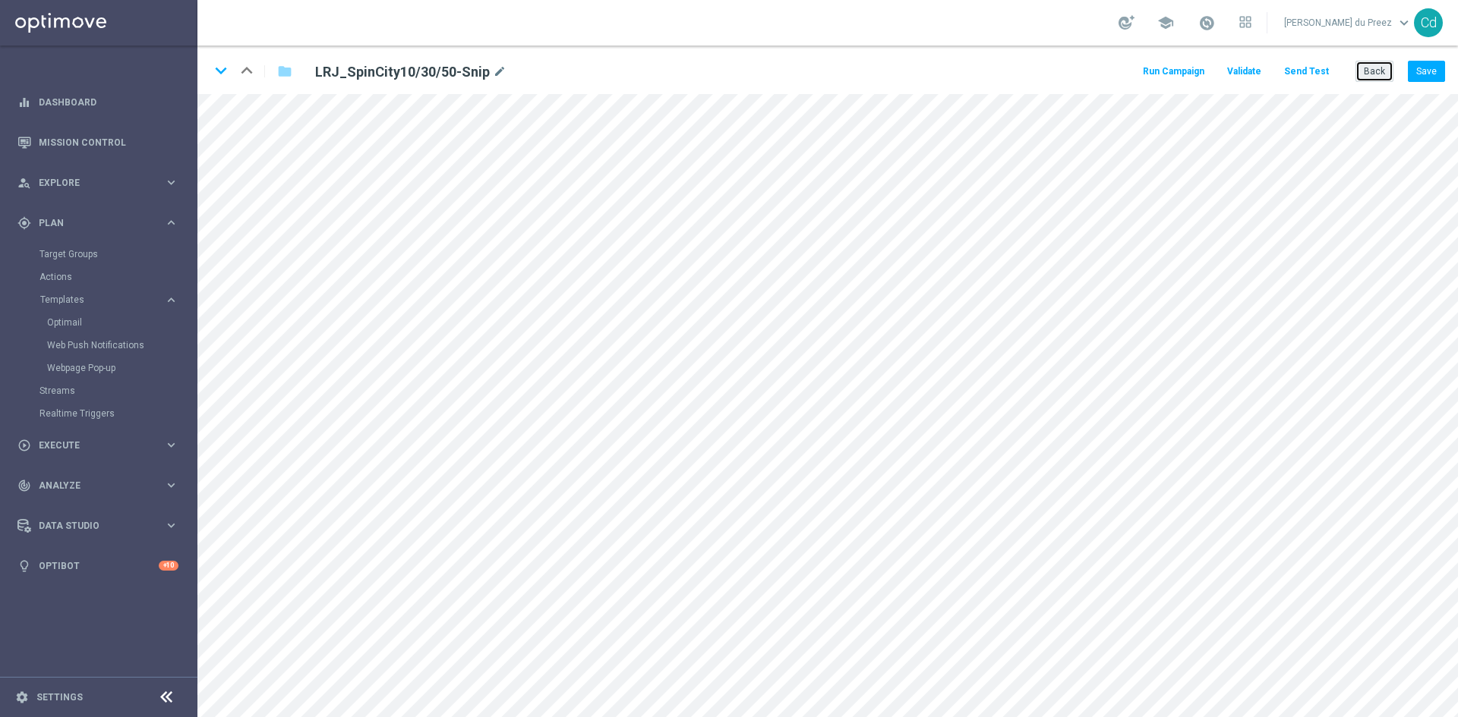
click at [1375, 77] on button "Back" at bounding box center [1374, 71] width 38 height 21
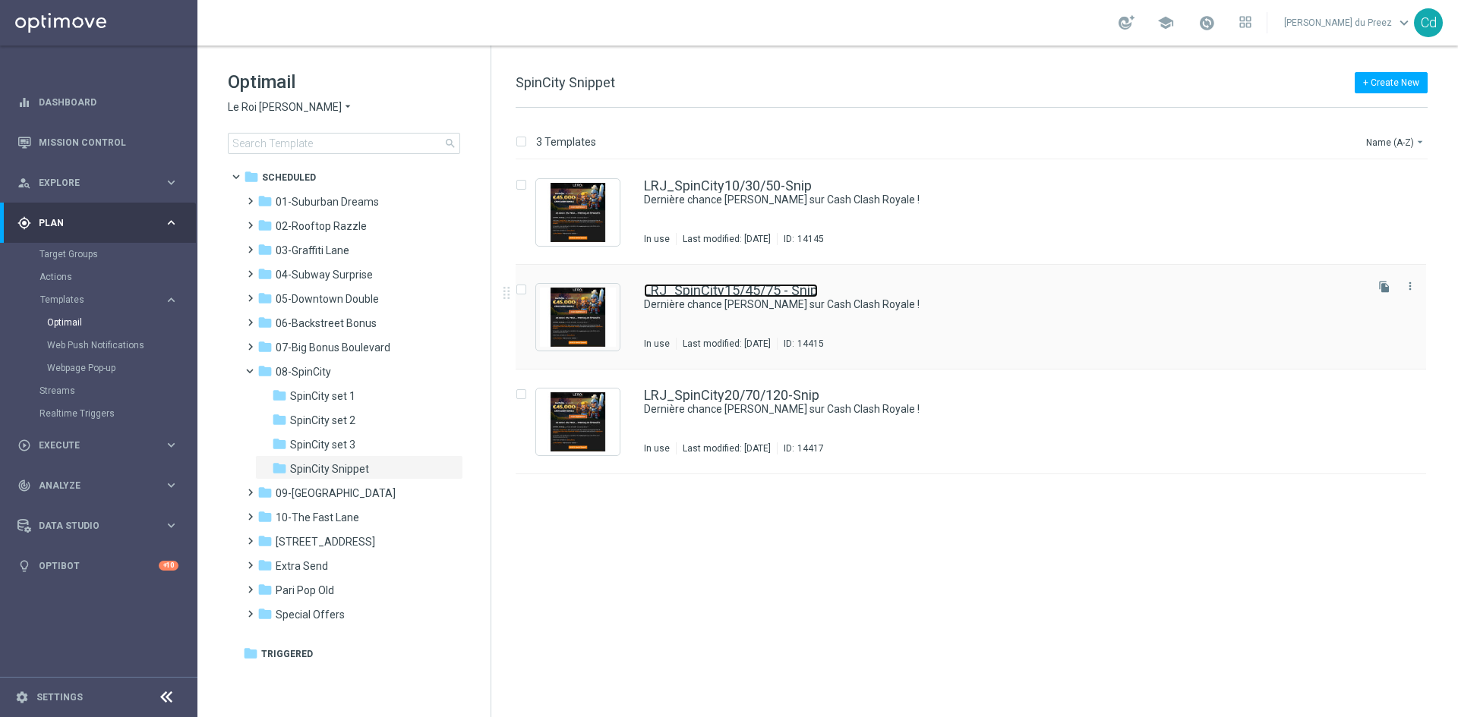
click at [762, 288] on link "LRJ_SpinCity15/45/75 - Snip" at bounding box center [731, 291] width 174 height 14
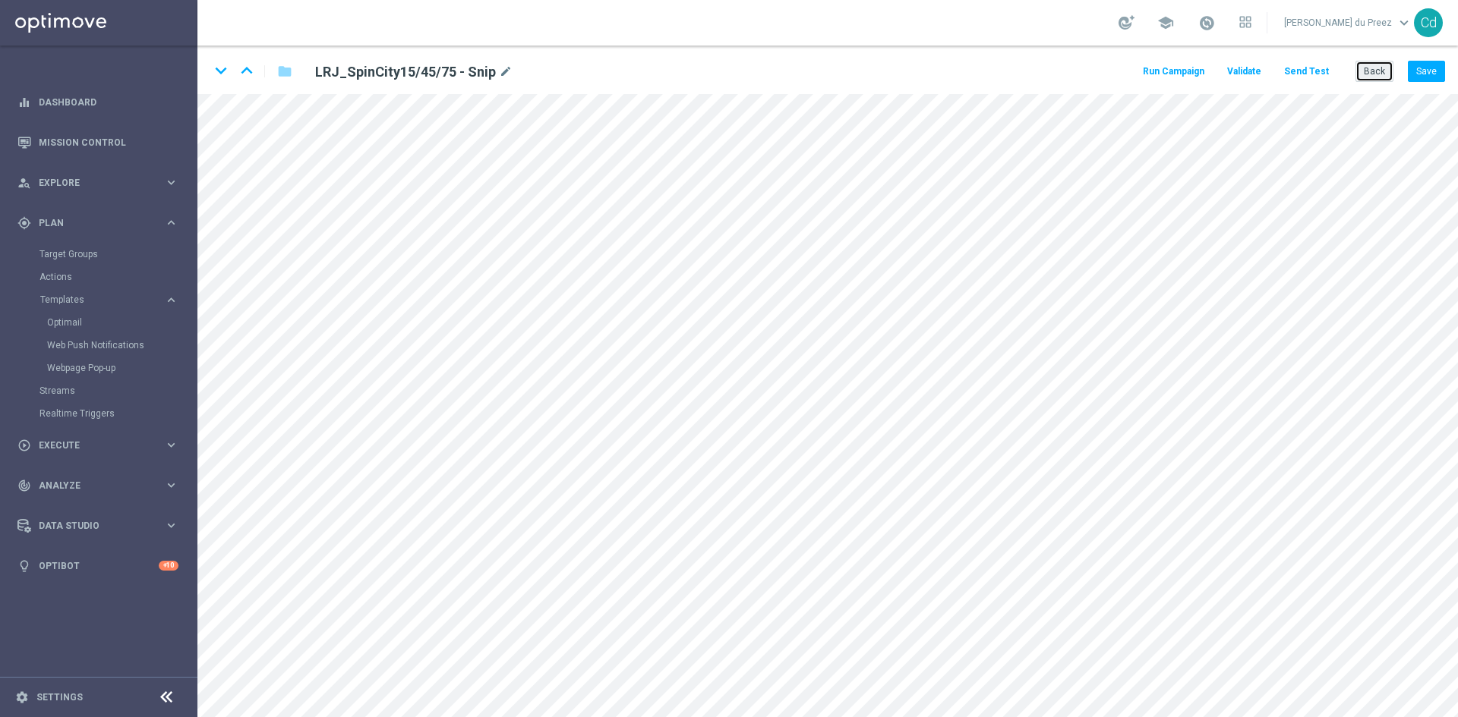
click at [1373, 73] on button "Back" at bounding box center [1374, 71] width 38 height 21
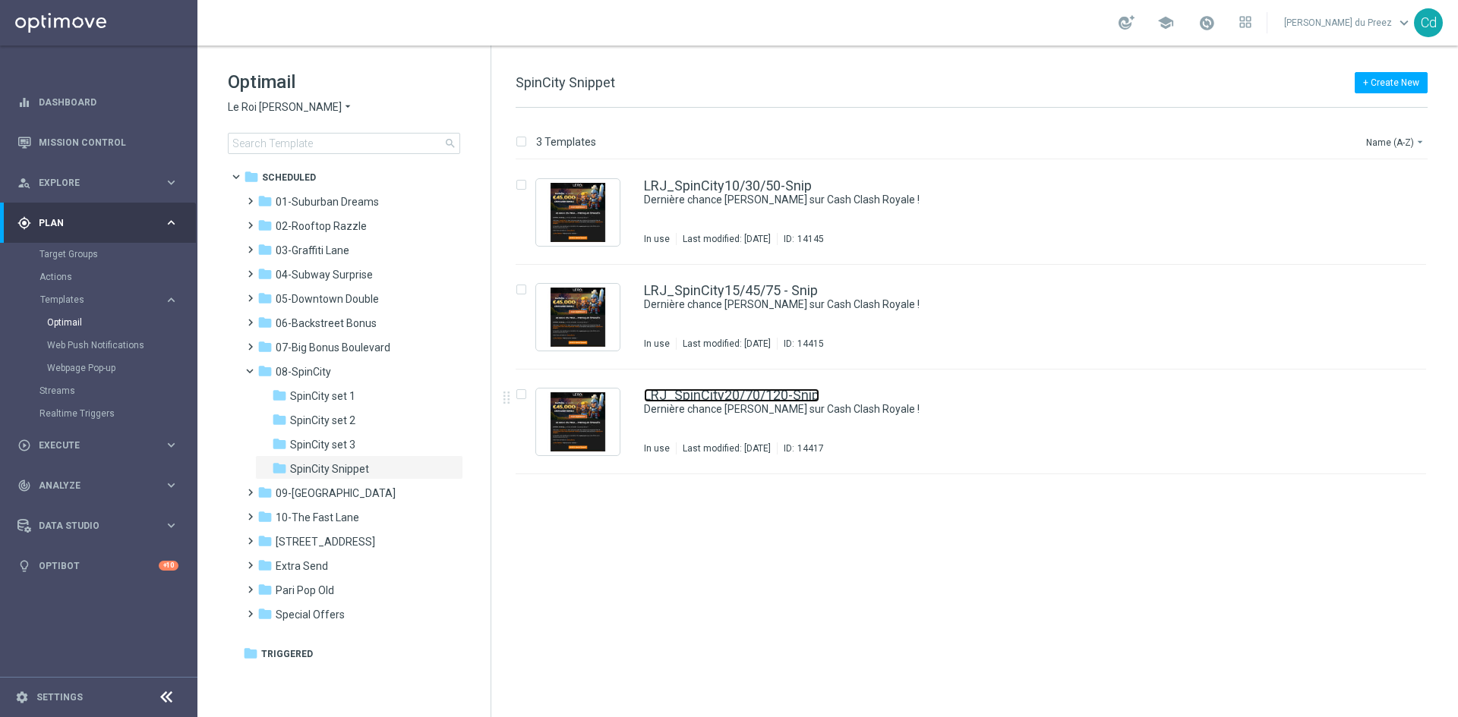
drag, startPoint x: 780, startPoint y: 396, endPoint x: 805, endPoint y: 389, distance: 25.8
click at [780, 395] on link "LRJ_SpinCity20/70/120-Snip" at bounding box center [731, 396] width 175 height 14
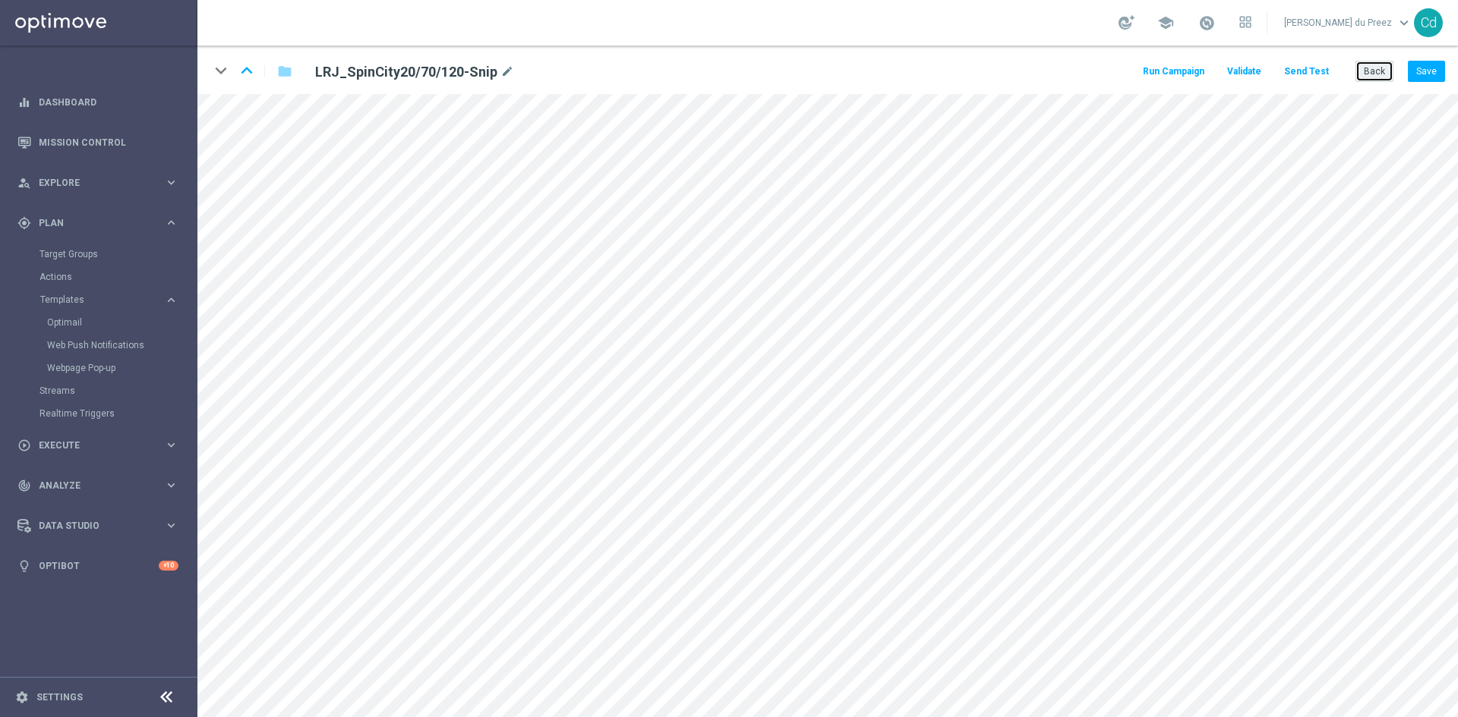
click at [1377, 73] on button "Back" at bounding box center [1374, 71] width 38 height 21
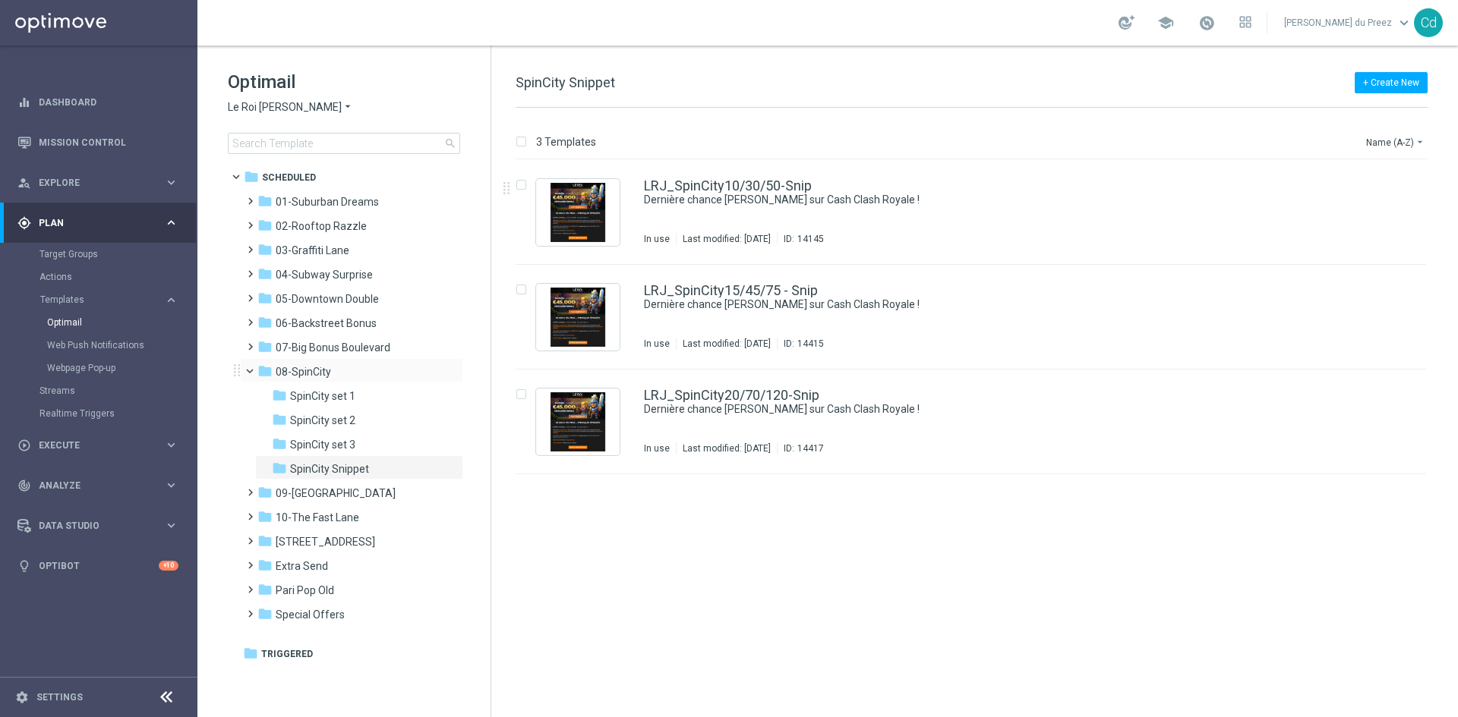
click at [254, 367] on span at bounding box center [257, 367] width 6 height 7
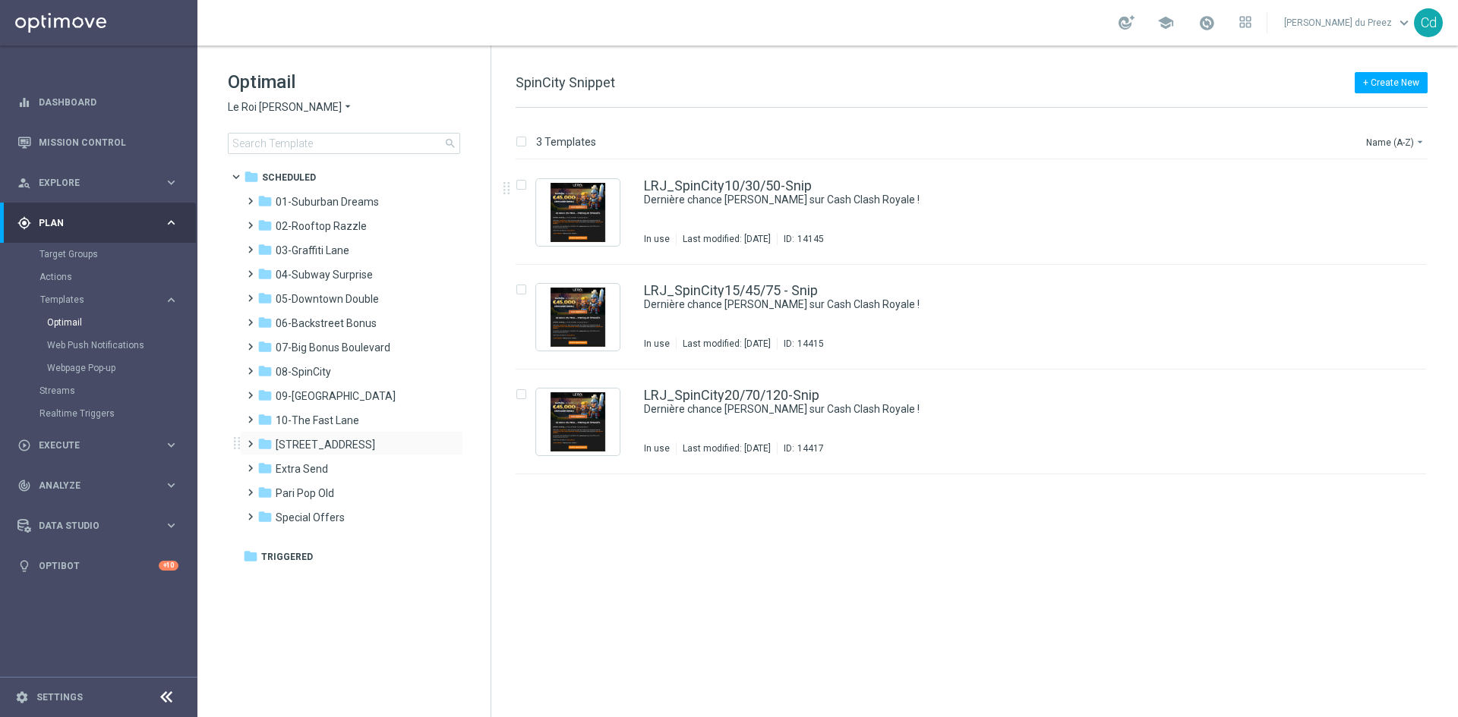
click at [251, 440] on span at bounding box center [247, 437] width 7 height 6
click at [329, 446] on span "[STREET_ADDRESS]" at bounding box center [325, 445] width 99 height 14
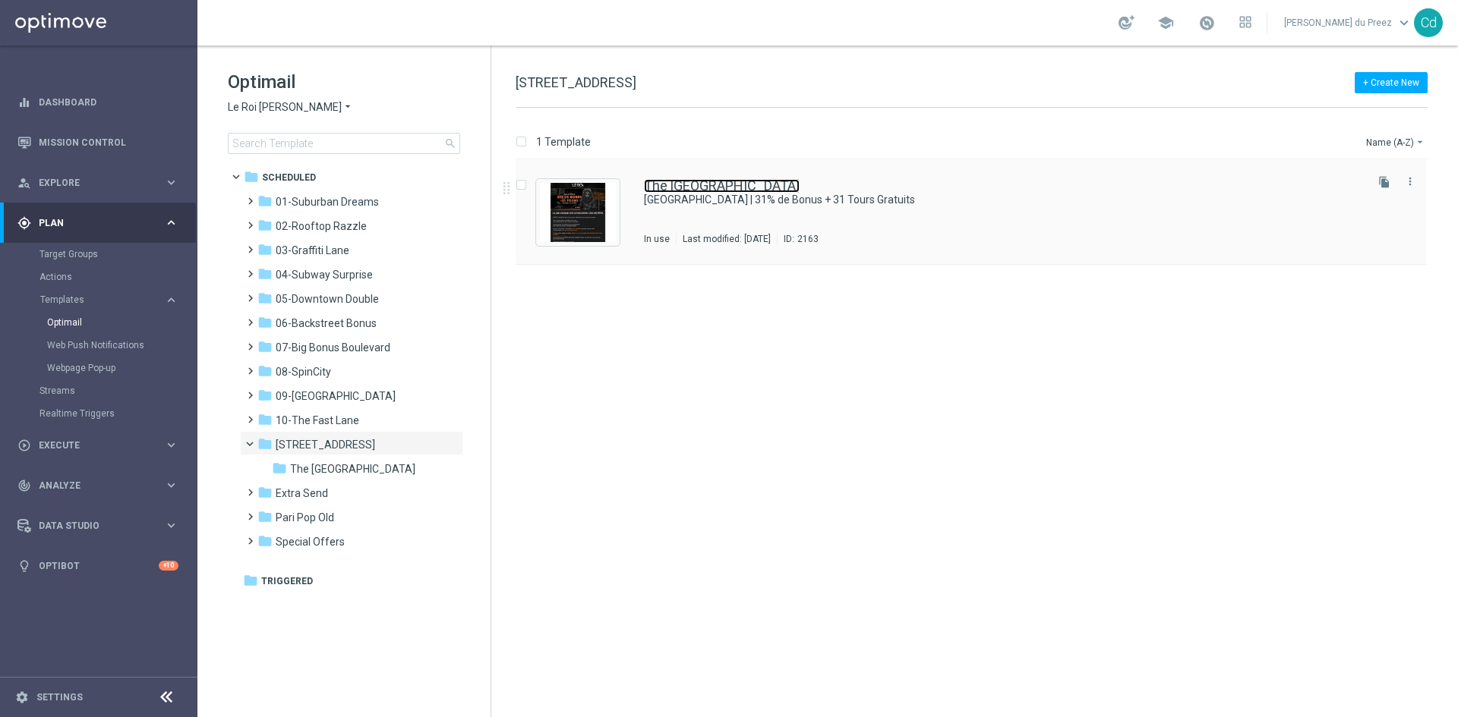
click at [719, 183] on link "The [GEOGRAPHIC_DATA]" at bounding box center [722, 186] width 156 height 14
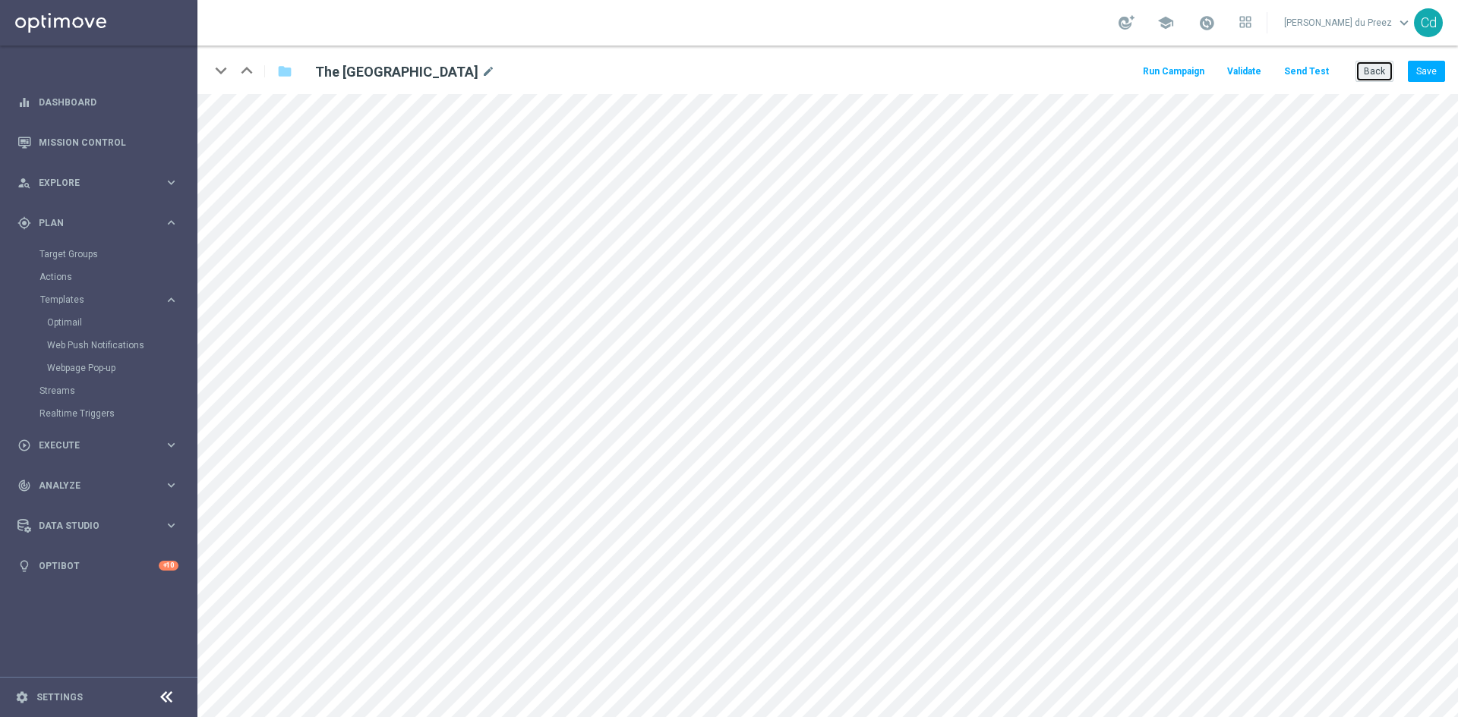
click at [1385, 68] on button "Back" at bounding box center [1374, 71] width 38 height 21
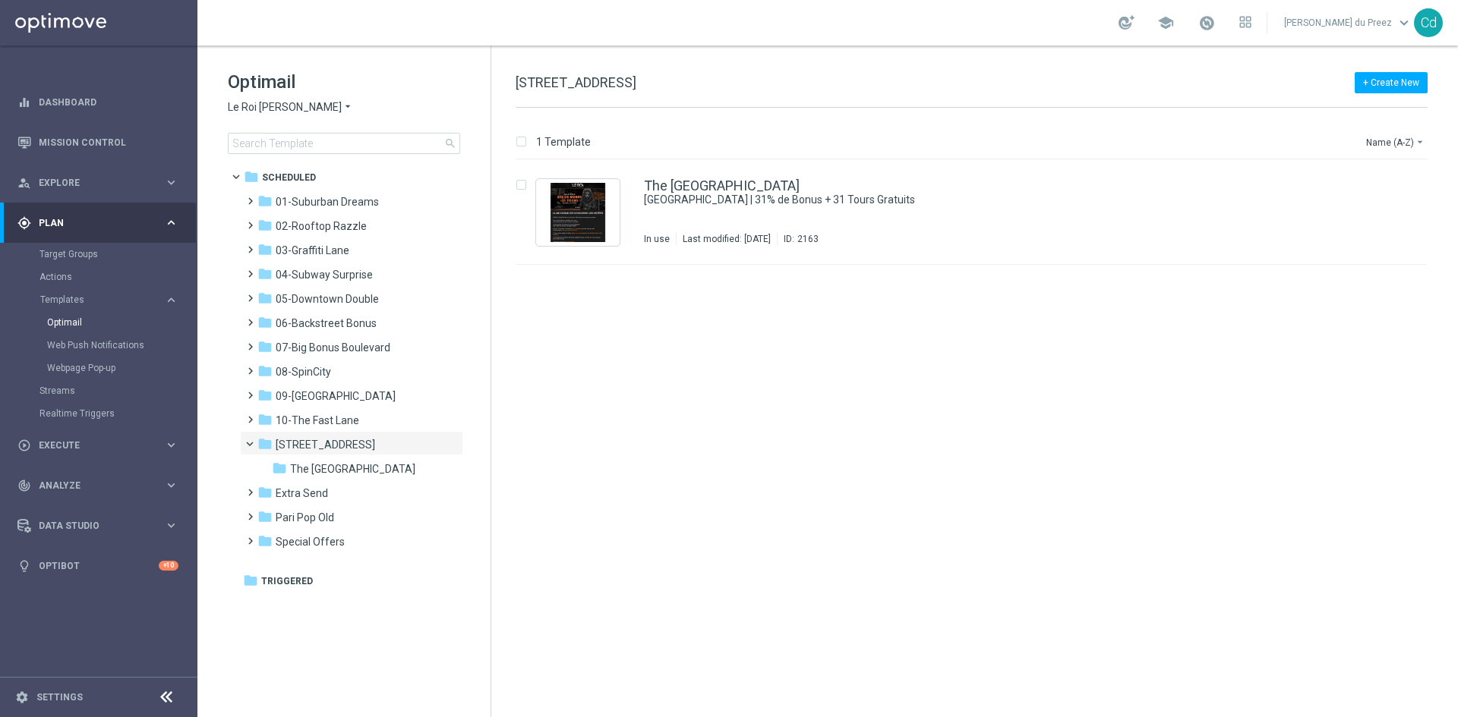
click at [254, 109] on span "Le Roi [PERSON_NAME]" at bounding box center [285, 107] width 114 height 14
click at [0, 0] on span "Casino Joka" at bounding box center [0, 0] width 0 height 0
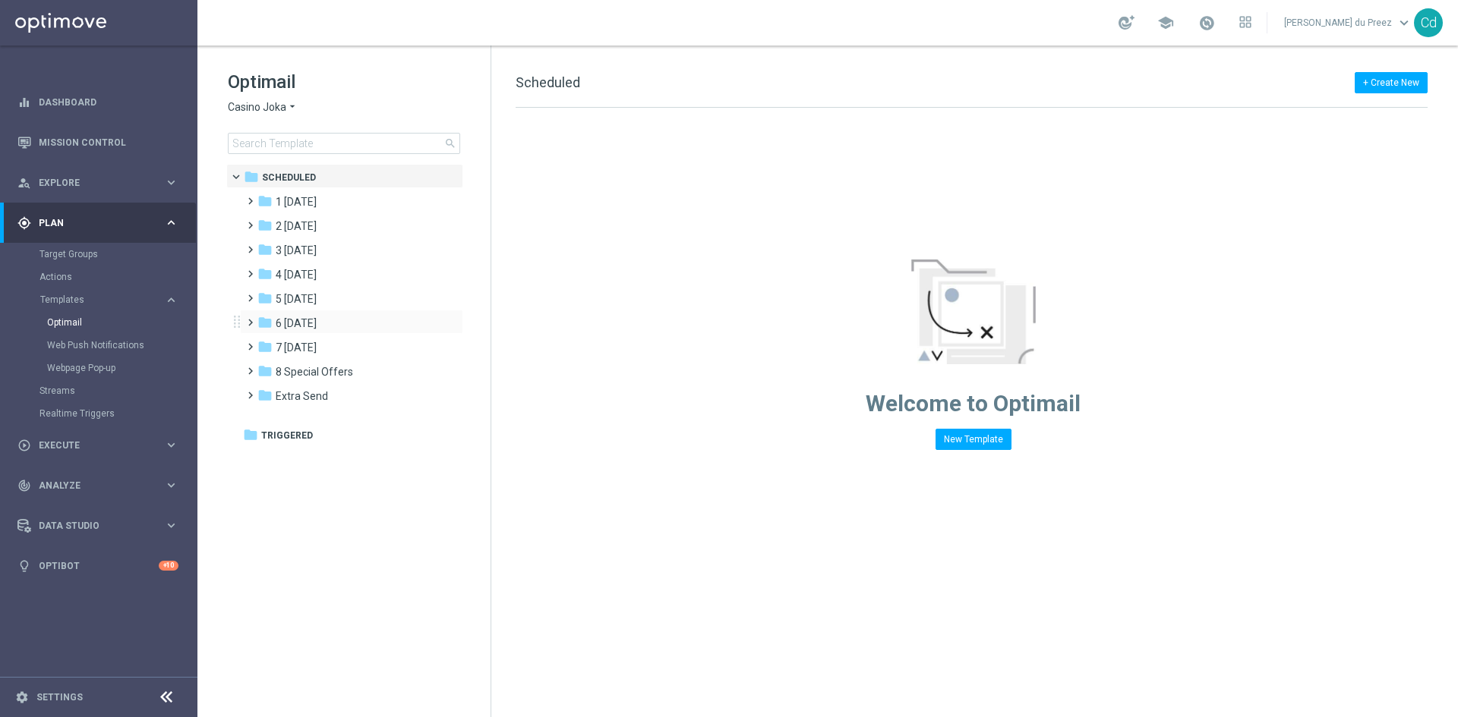
click at [251, 319] on span at bounding box center [247, 316] width 7 height 6
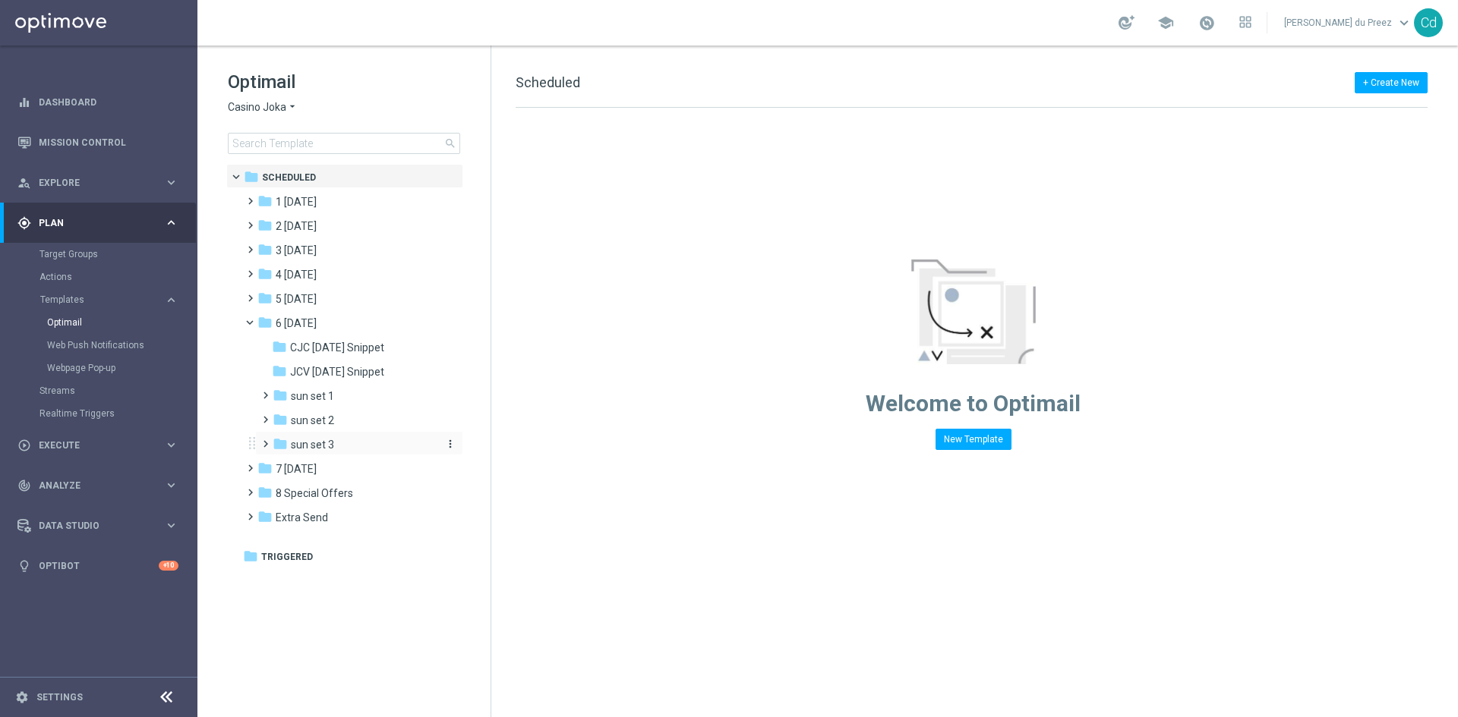
click at [325, 445] on span "sun set 3" at bounding box center [312, 445] width 43 height 14
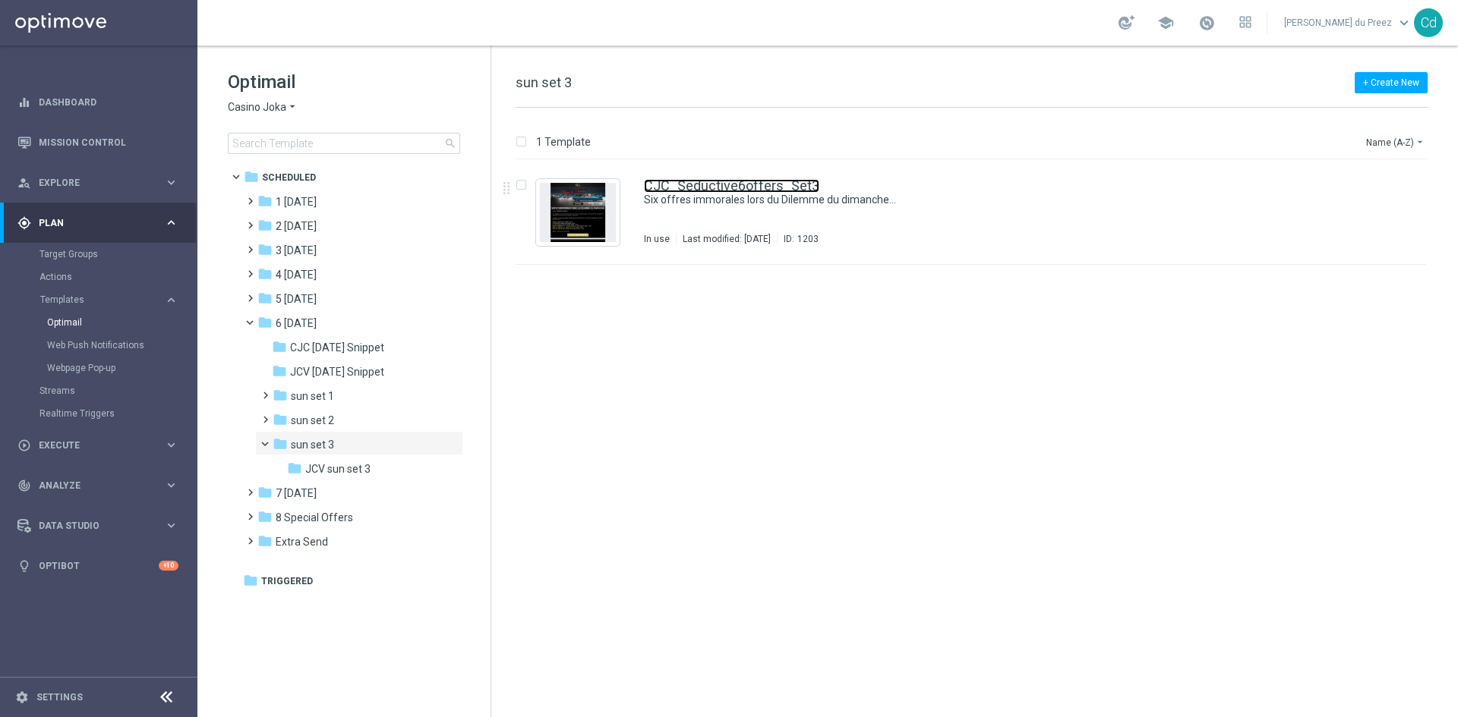
click at [721, 187] on link "CJC_Seductive6offers_Set3" at bounding box center [731, 186] width 175 height 14
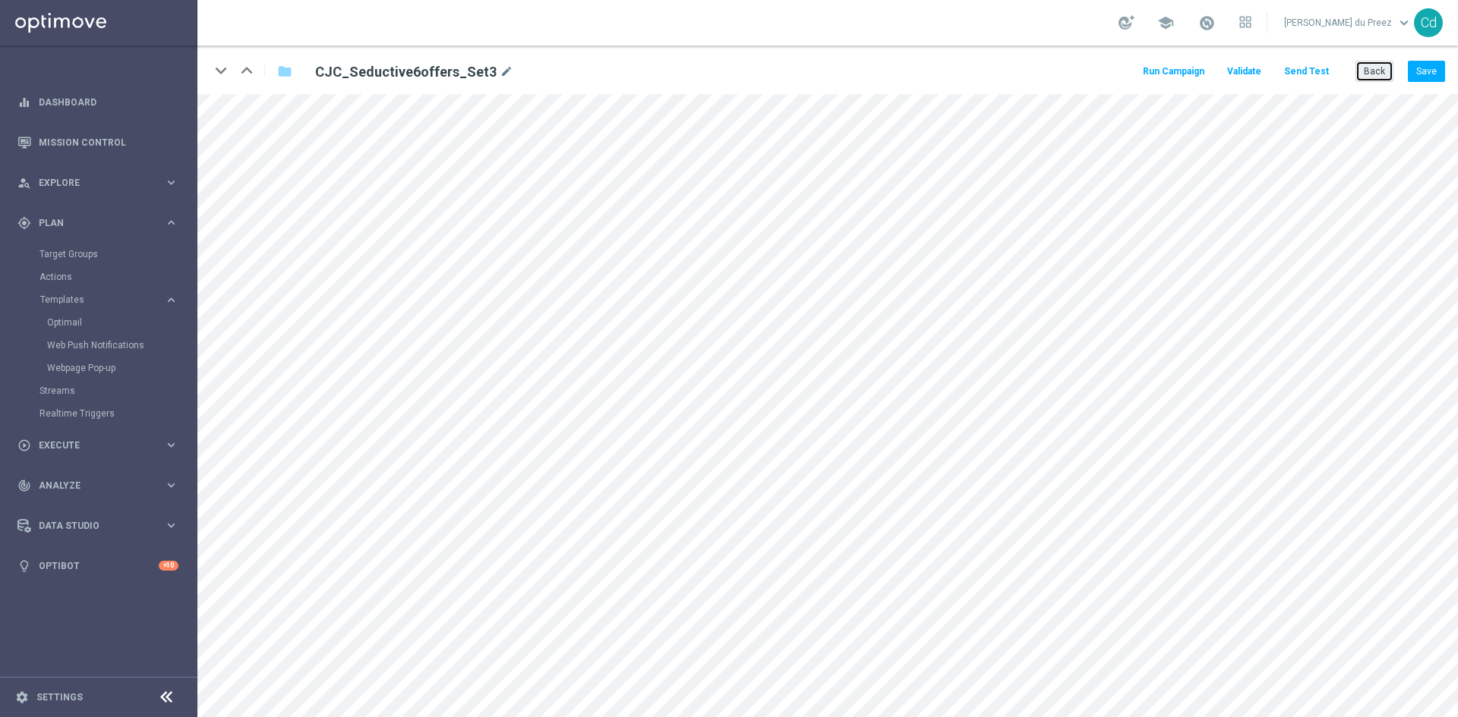
click at [1381, 67] on button "Back" at bounding box center [1374, 71] width 38 height 21
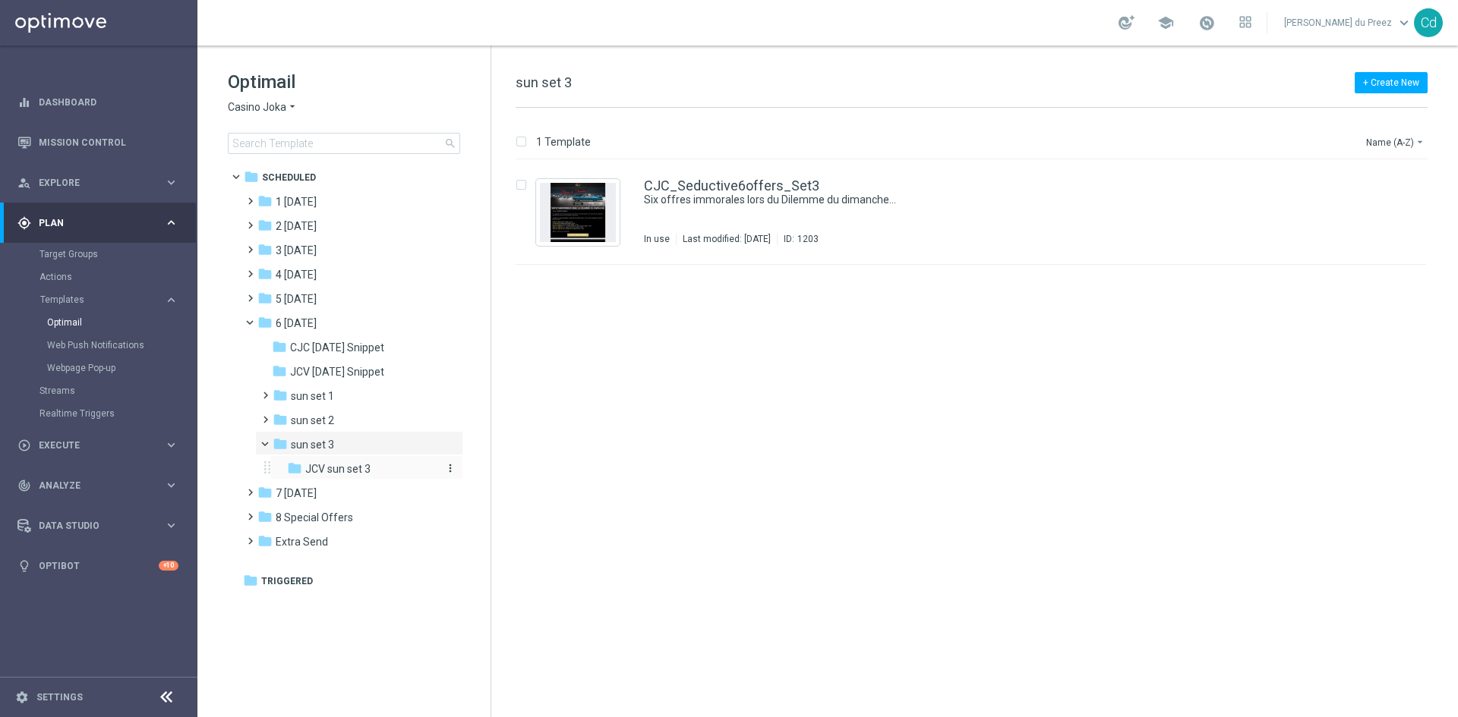
click at [343, 471] on span "JCV sun set 3" at bounding box center [337, 469] width 65 height 14
click at [737, 187] on link "JCV_Seductive6offers_Set3" at bounding box center [731, 186] width 175 height 14
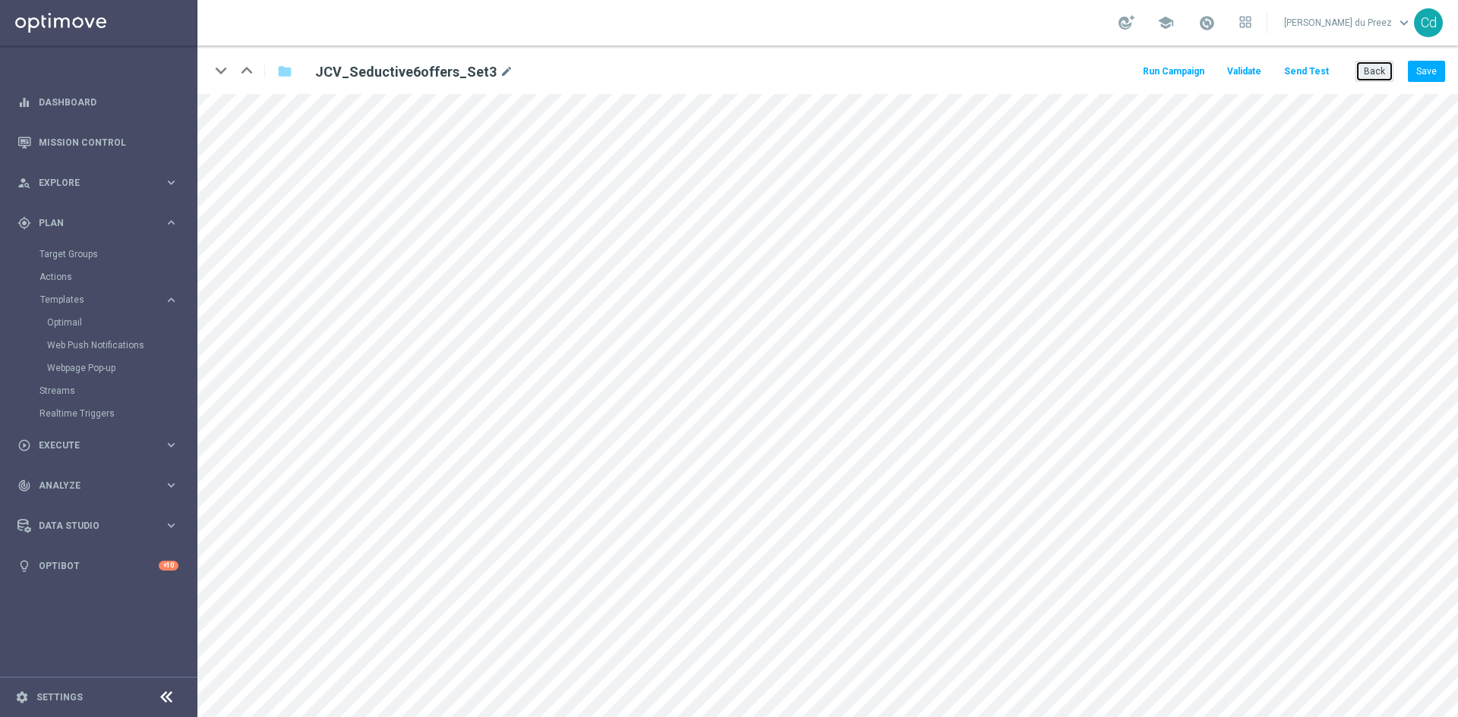
click at [1369, 74] on button "Back" at bounding box center [1374, 71] width 38 height 21
